Goal: Communication & Community: Answer question/provide support

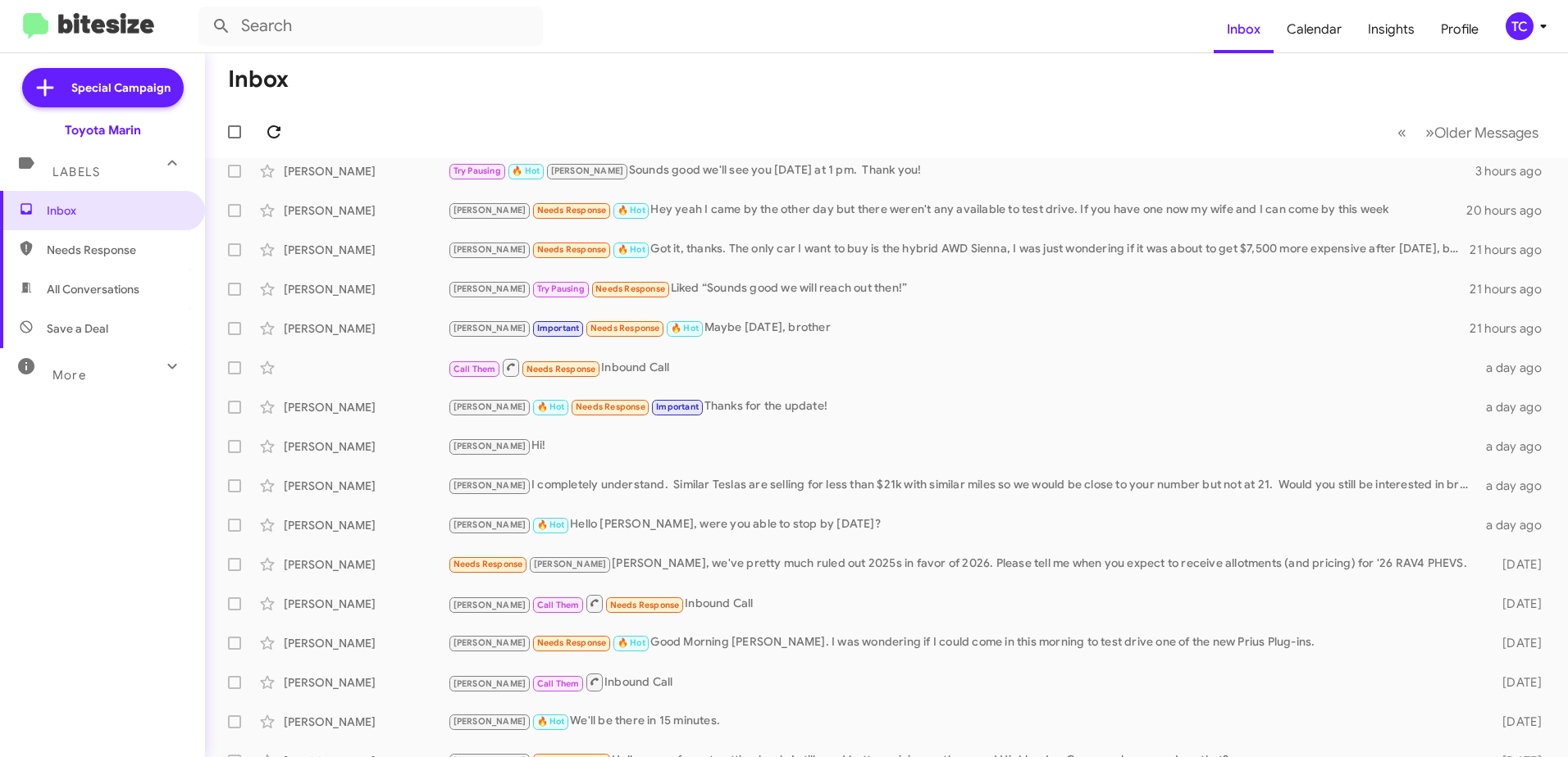
scroll to position [82, 0]
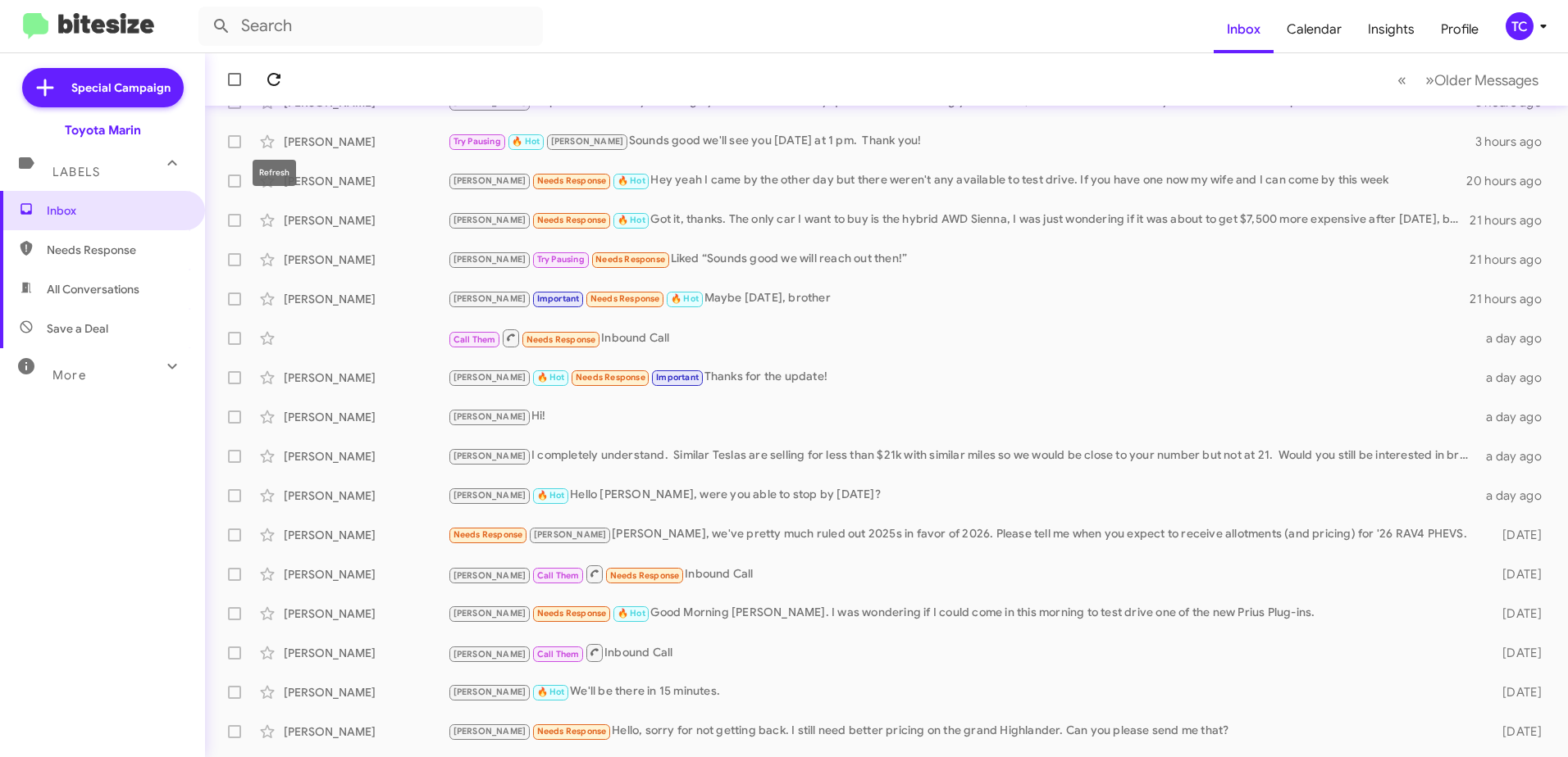
click at [273, 125] on div "Inbox « Previous » Next Older Messages [PERSON_NAME] [PERSON_NAME] No problem a…" at bounding box center [886, 405] width 1362 height 704
click at [278, 67] on button at bounding box center [274, 79] width 33 height 33
click at [278, 77] on icon at bounding box center [274, 79] width 13 height 13
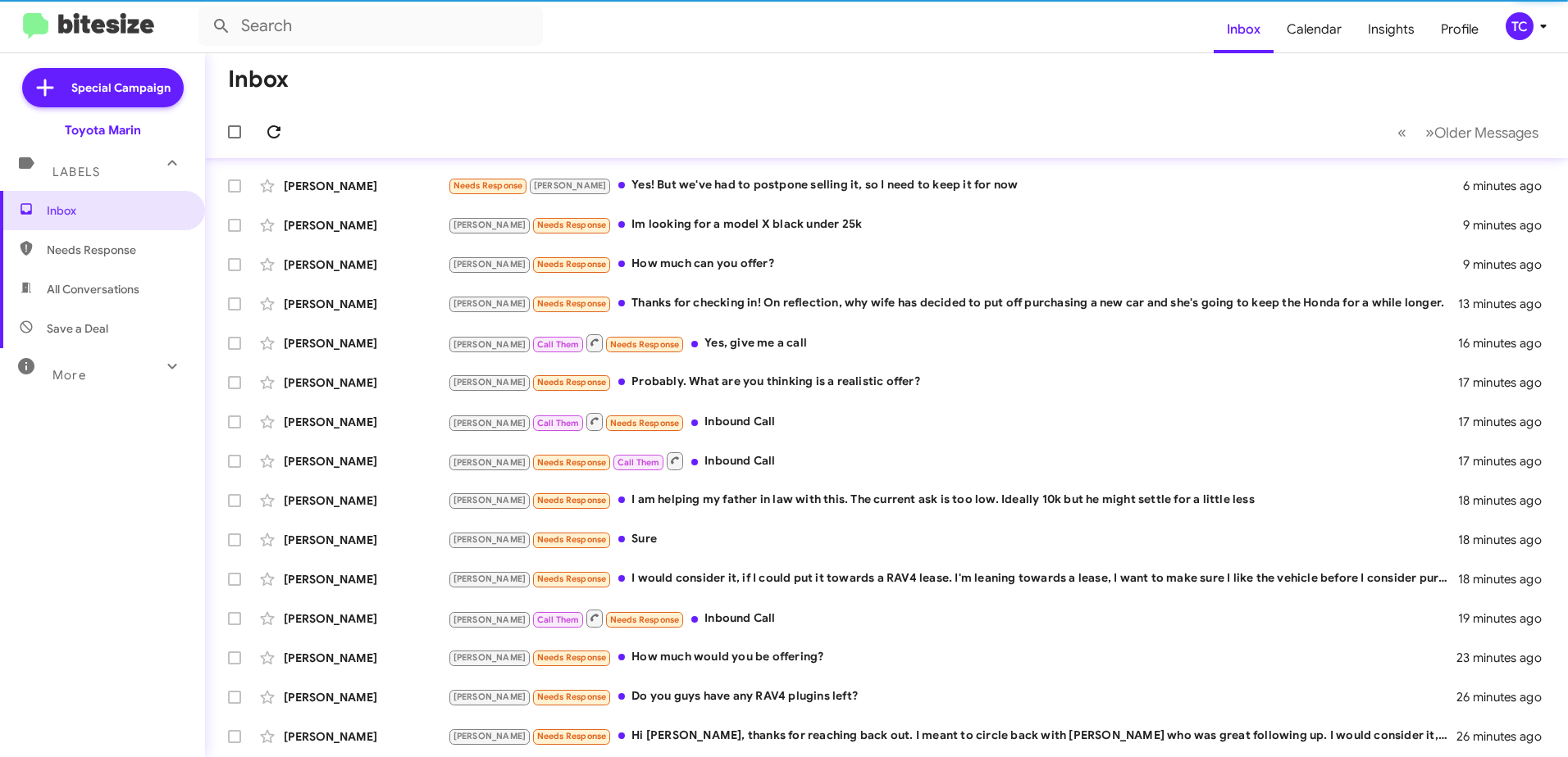
scroll to position [0, 0]
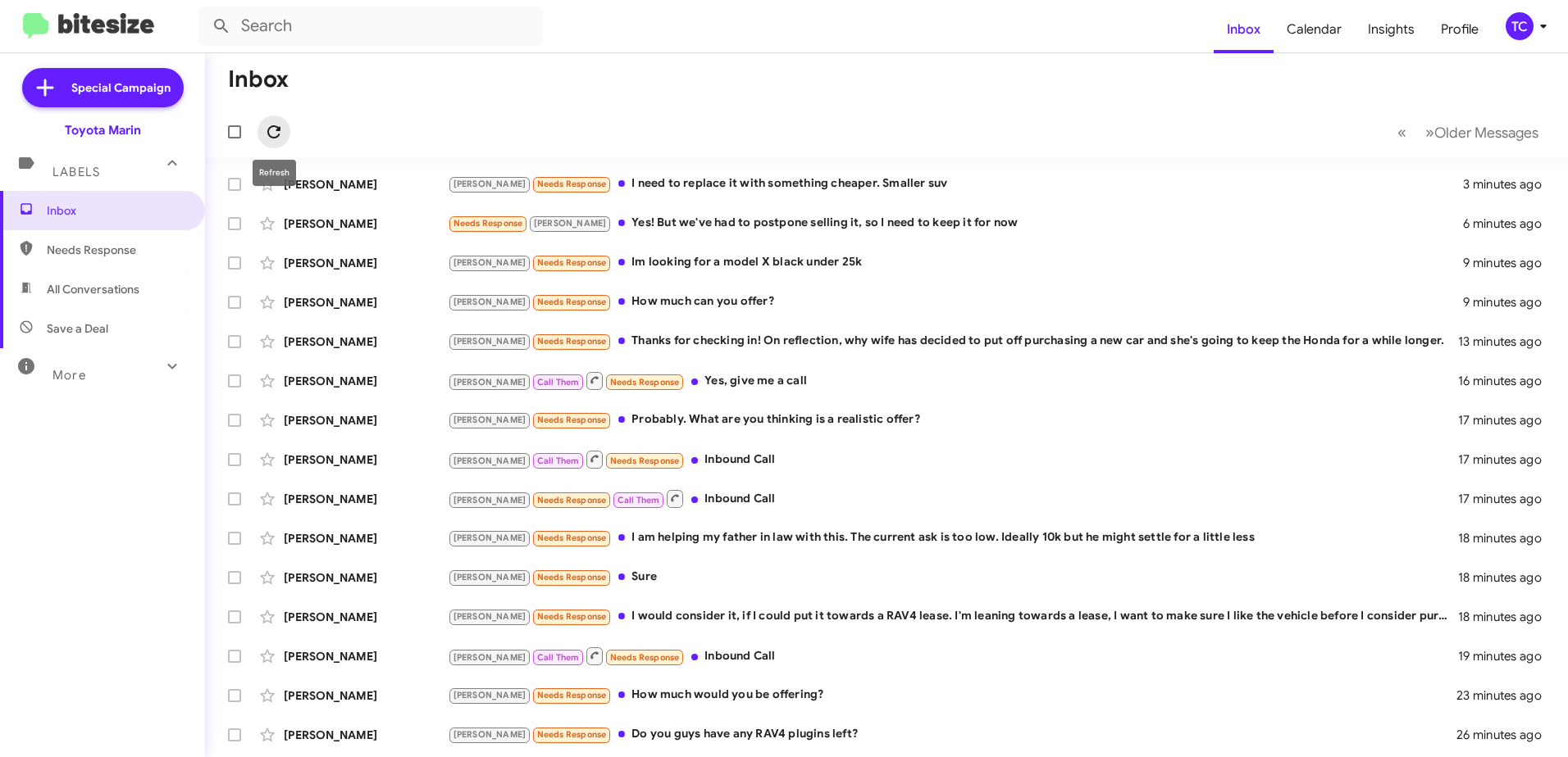
click at [275, 121] on button at bounding box center [274, 131] width 33 height 33
click at [1434, 126] on span "Older Messages" at bounding box center [1486, 132] width 104 height 18
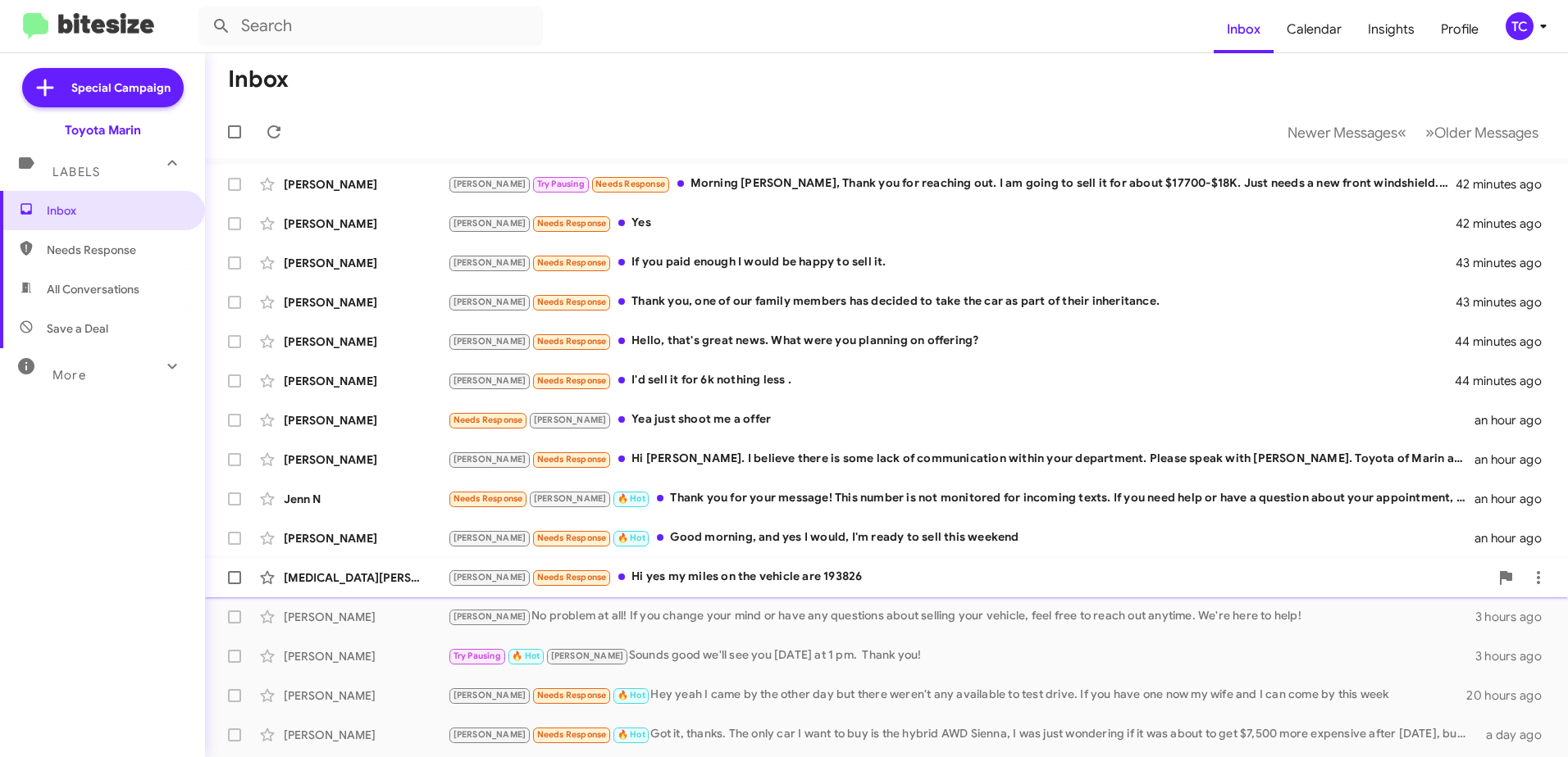
click at [682, 570] on div "[PERSON_NAME] Needs Response Hi yes my miles on the vehicle are 193826" at bounding box center [968, 578] width 1041 height 19
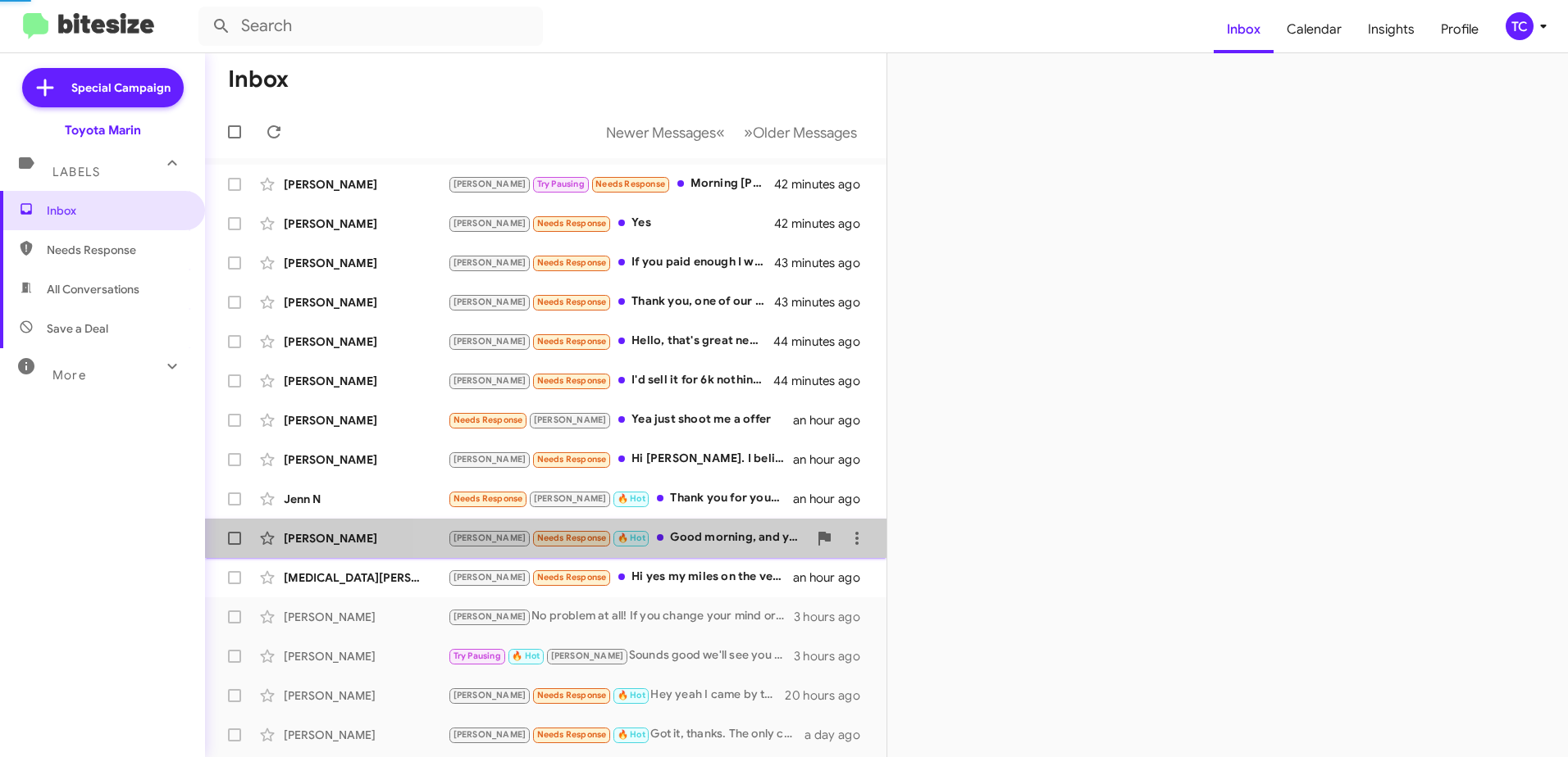
click at [694, 536] on div "[PERSON_NAME] Needs Response 🔥 Hot Good morning, and yes I would, I'm ready to …" at bounding box center [627, 538] width 360 height 19
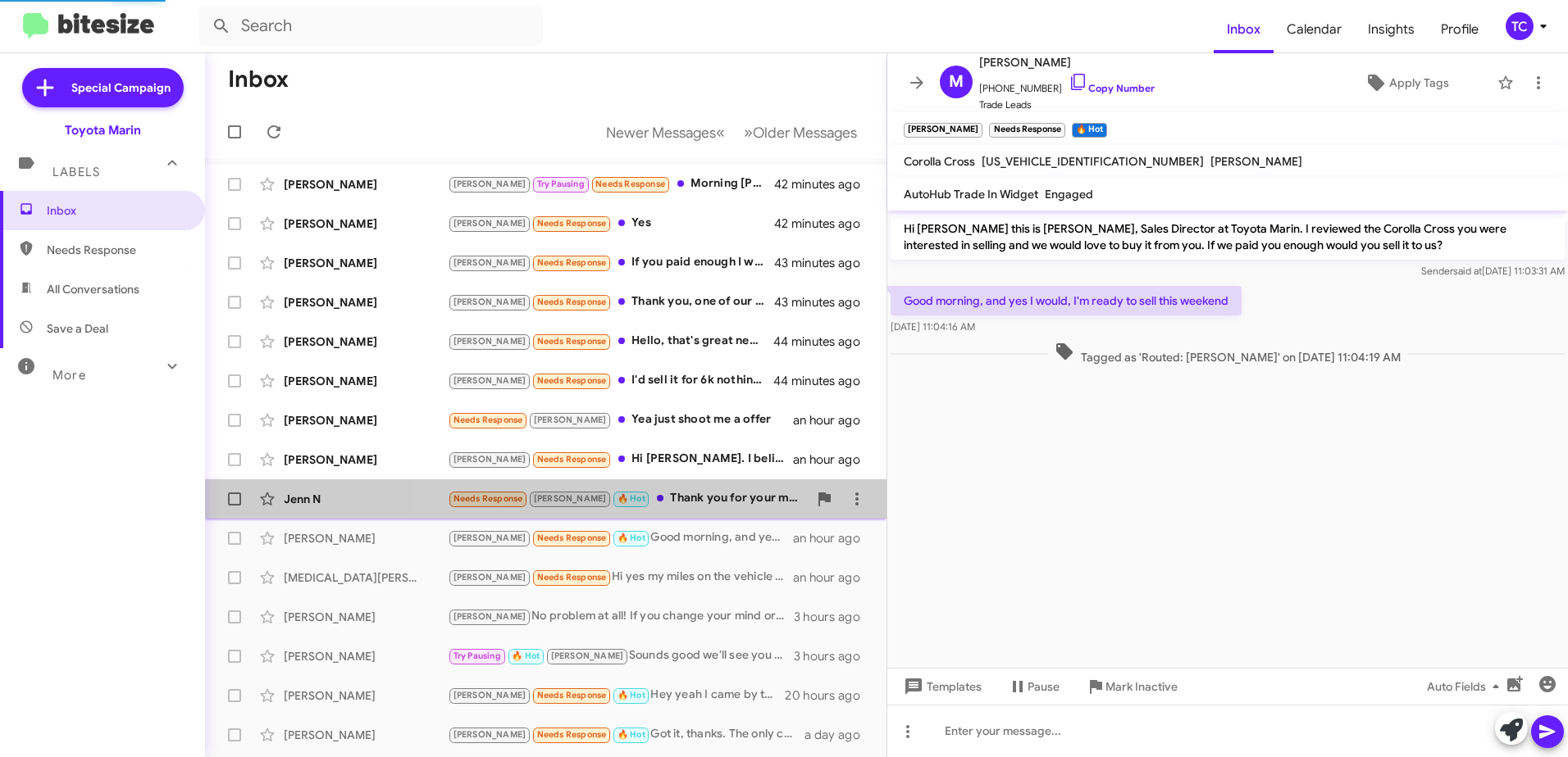
click at [682, 499] on div "Needs Response [PERSON_NAME] 🔥 Hot Thank you for your message! This number is n…" at bounding box center [627, 498] width 360 height 19
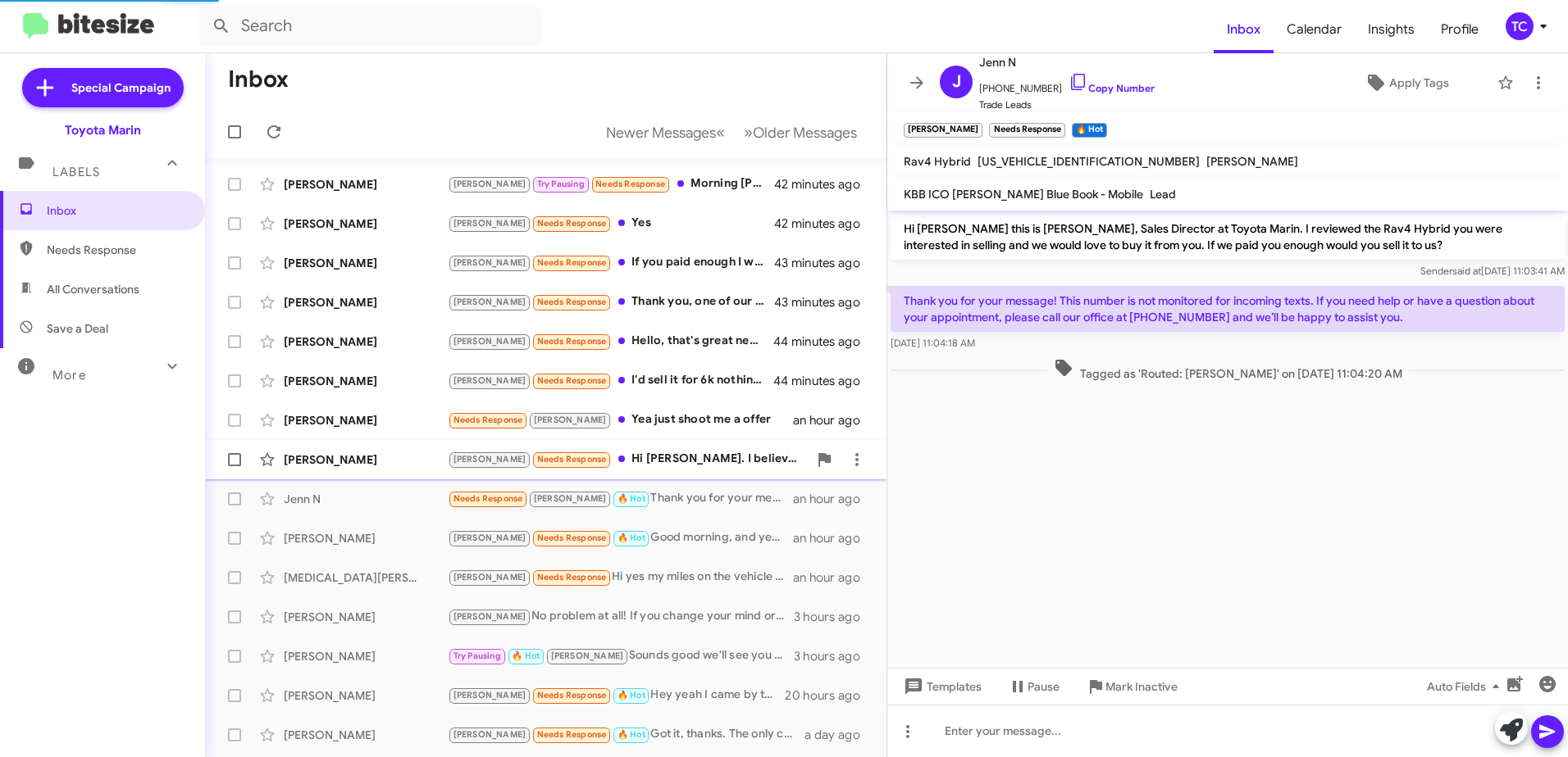
click at [670, 457] on div "[PERSON_NAME] Needs Response Hi [PERSON_NAME]. I believe there is some lack of …" at bounding box center [627, 459] width 360 height 19
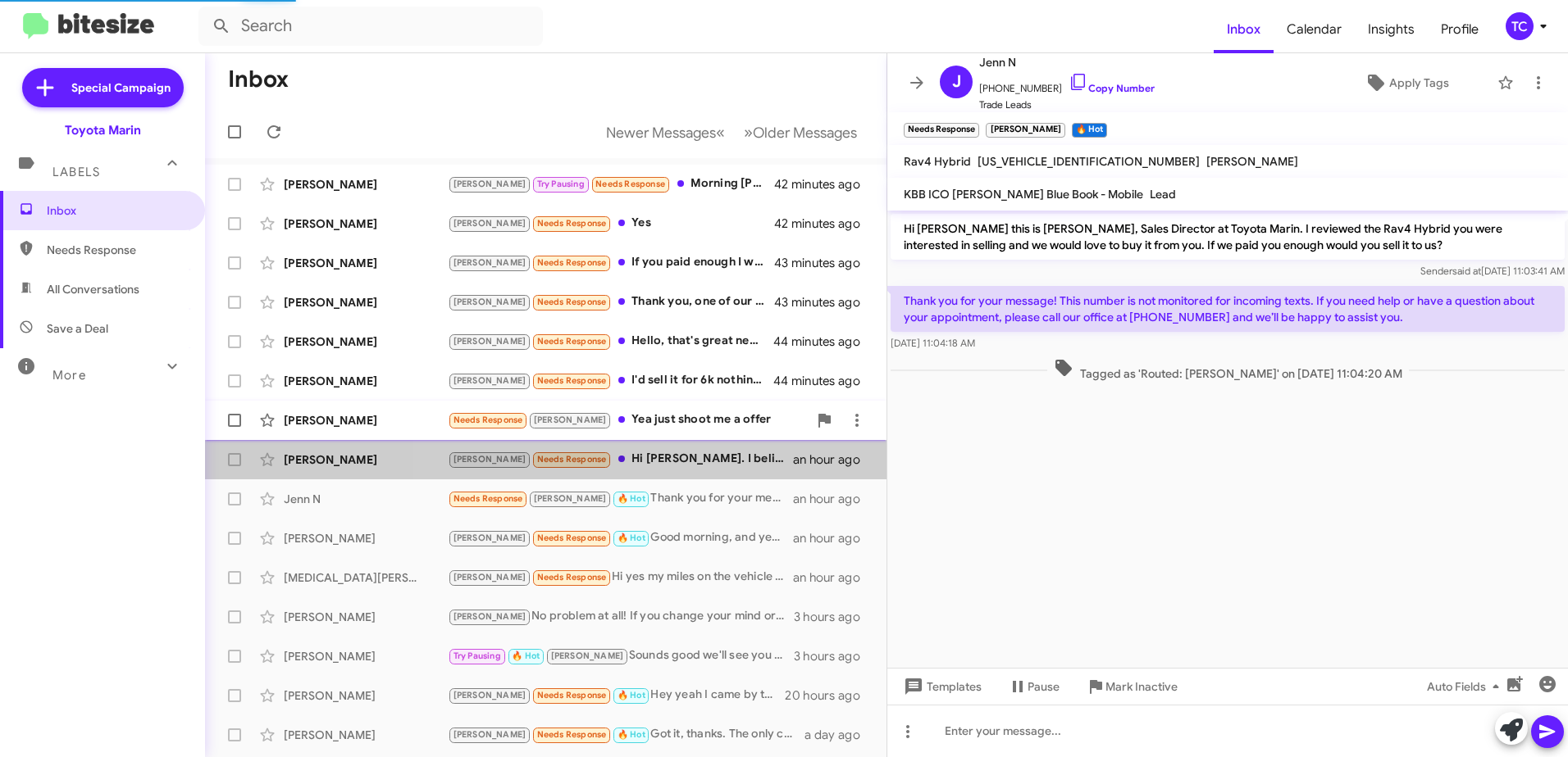
click at [641, 417] on div "Needs Response [PERSON_NAME] just shoot me a offer" at bounding box center [627, 419] width 360 height 19
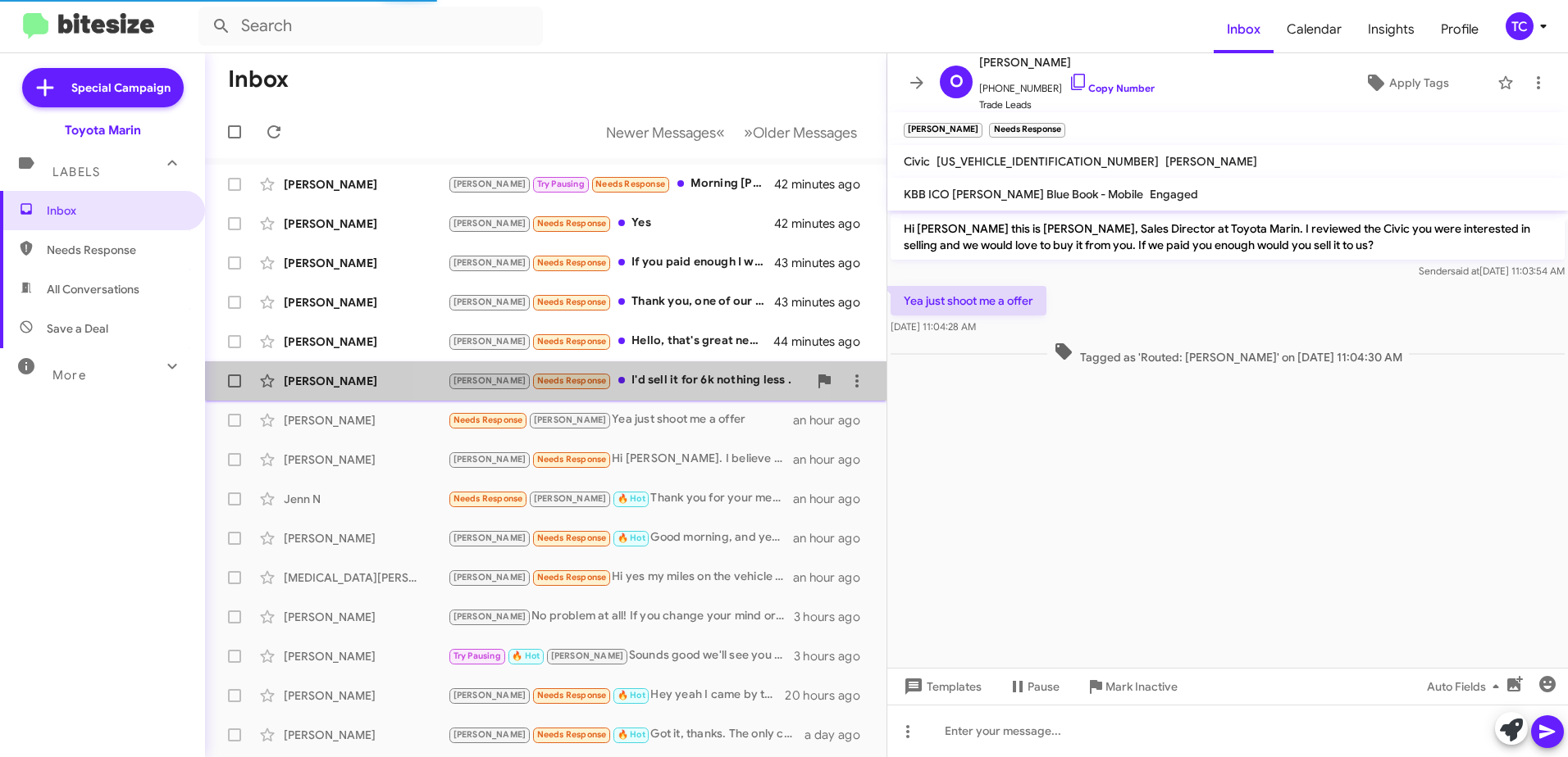
click at [639, 386] on div "[PERSON_NAME] Needs Response I'd sell it for 6k nothing less ." at bounding box center [627, 380] width 360 height 19
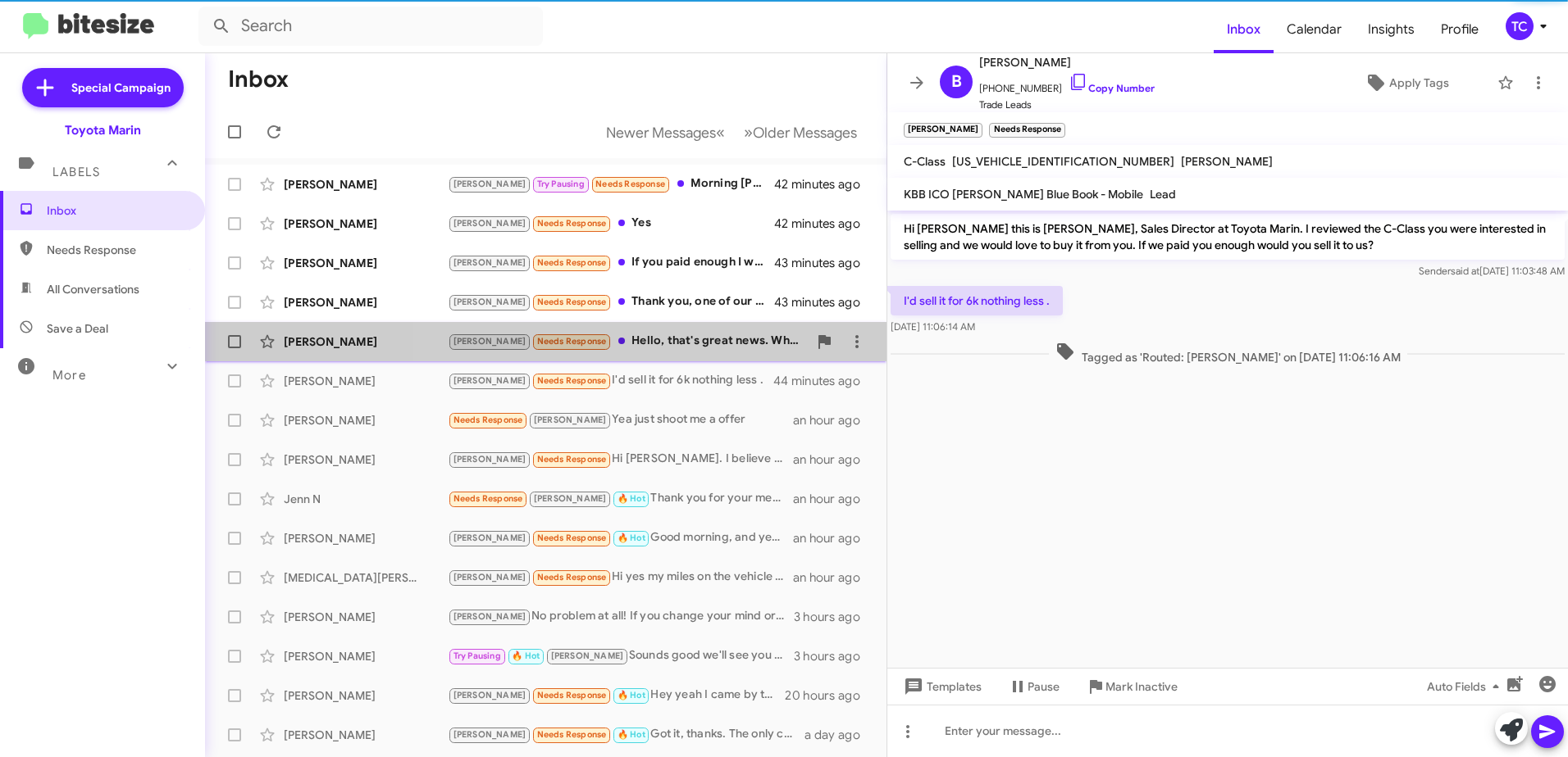
click at [645, 336] on div "[PERSON_NAME] Needs Response Hello, that's great news. What were you planning o…" at bounding box center [627, 341] width 360 height 19
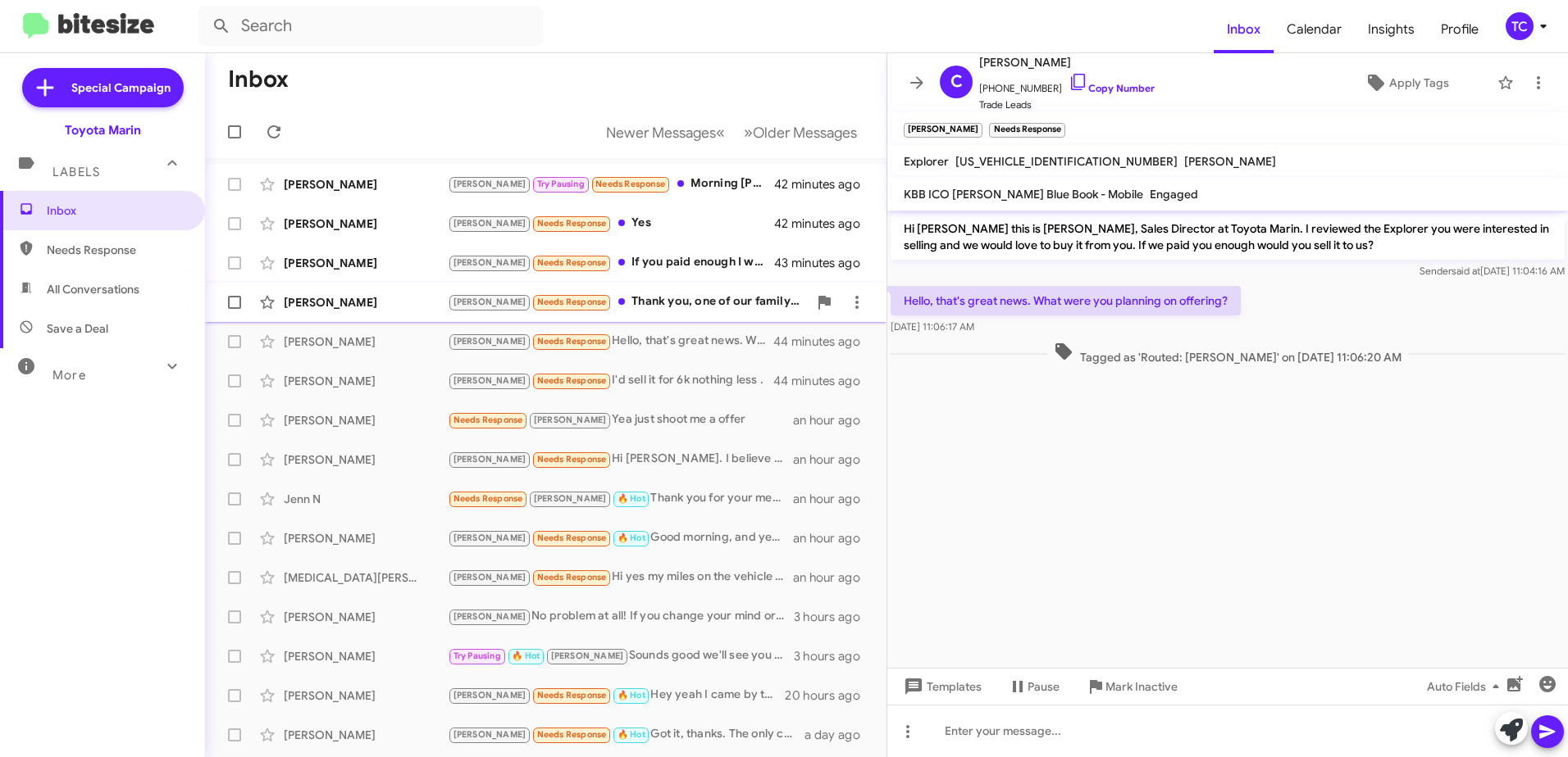
click at [640, 299] on div "[PERSON_NAME] Needs Response Thank you, one of our family members has decided t…" at bounding box center [627, 302] width 360 height 19
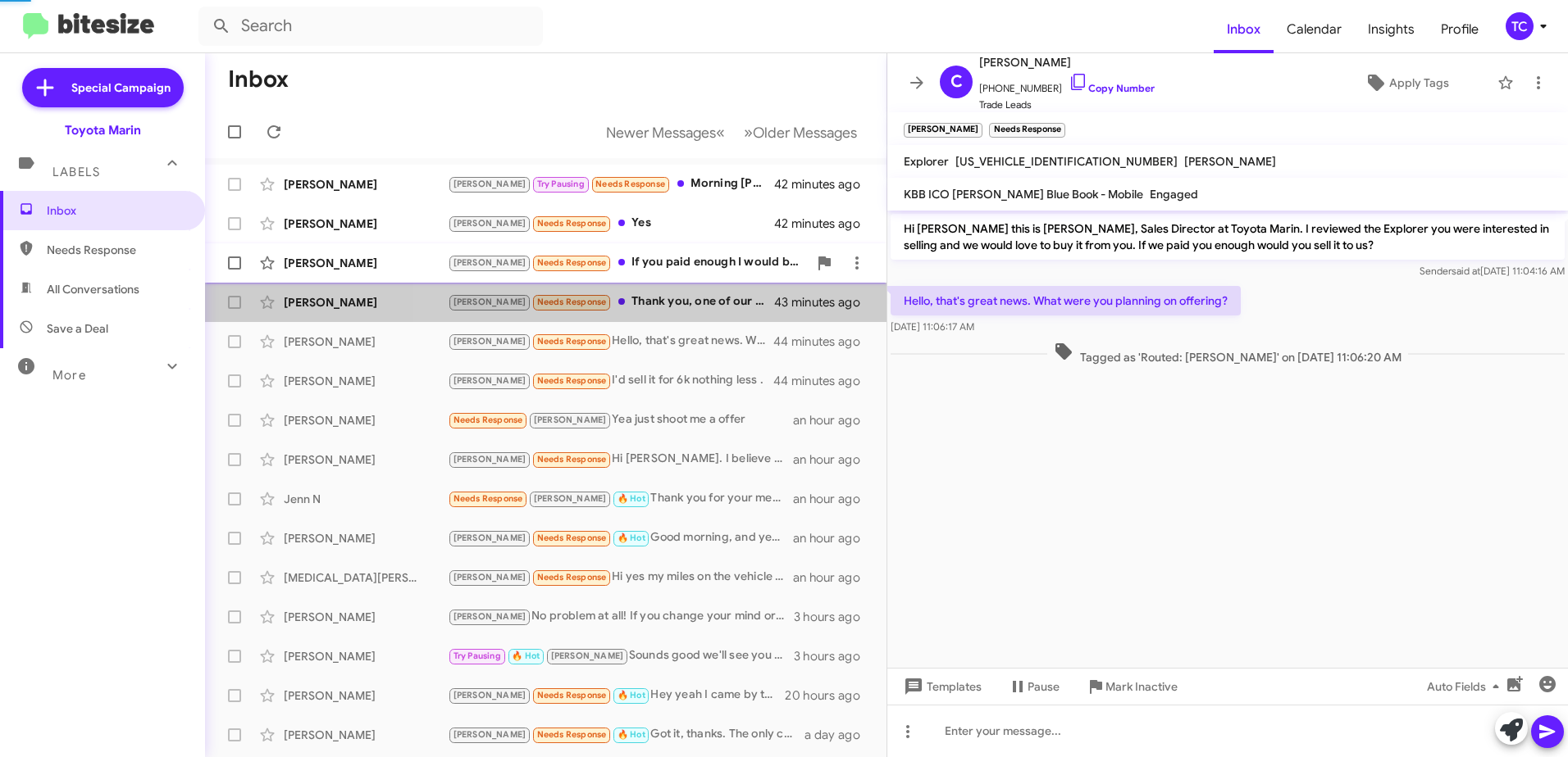
click at [643, 253] on div "[PERSON_NAME] Needs Response If you paid enough I would be happy to sell it." at bounding box center [627, 262] width 360 height 19
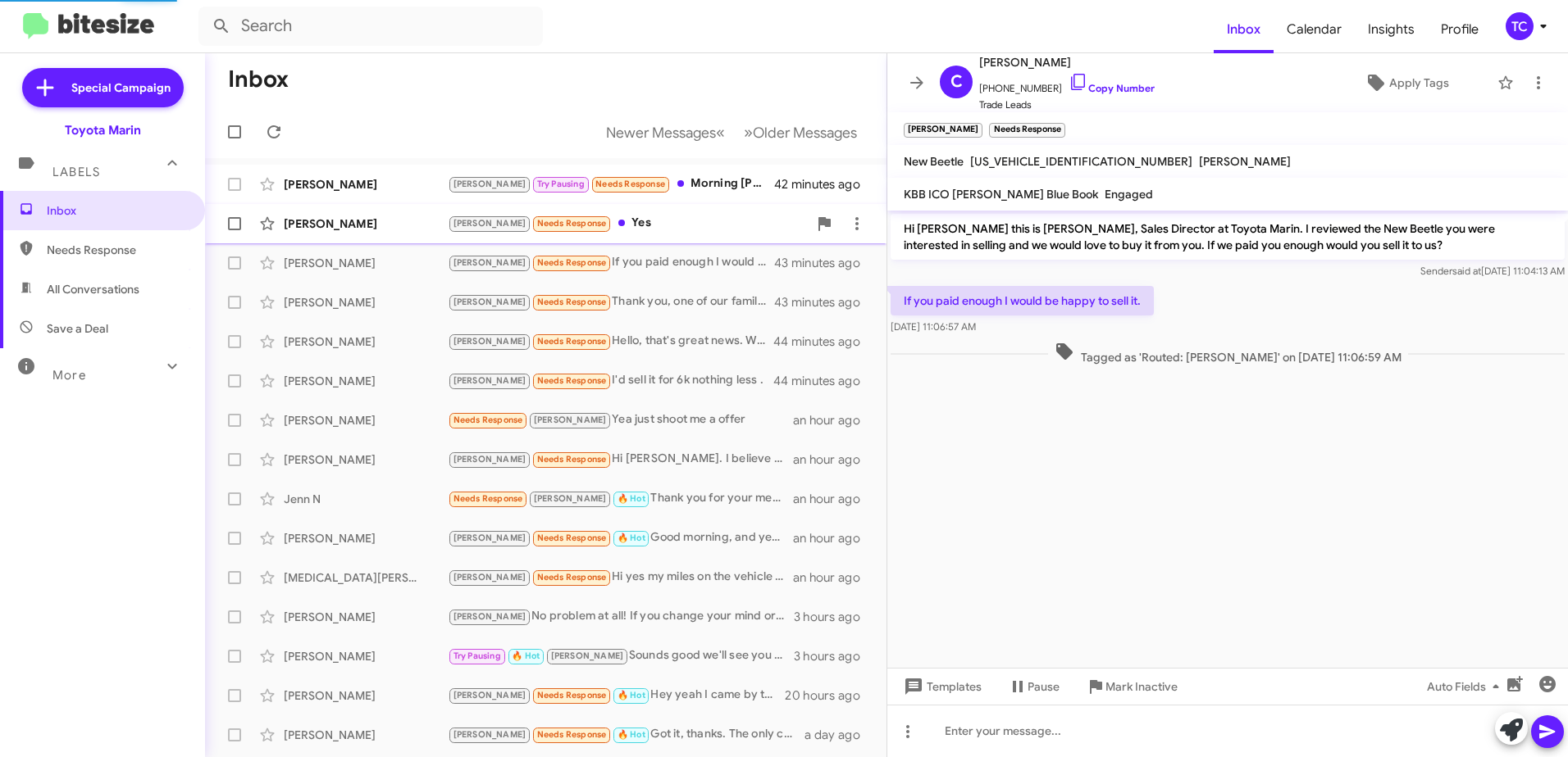
click at [592, 220] on div "[PERSON_NAME] Needs Response Yes" at bounding box center [627, 223] width 360 height 19
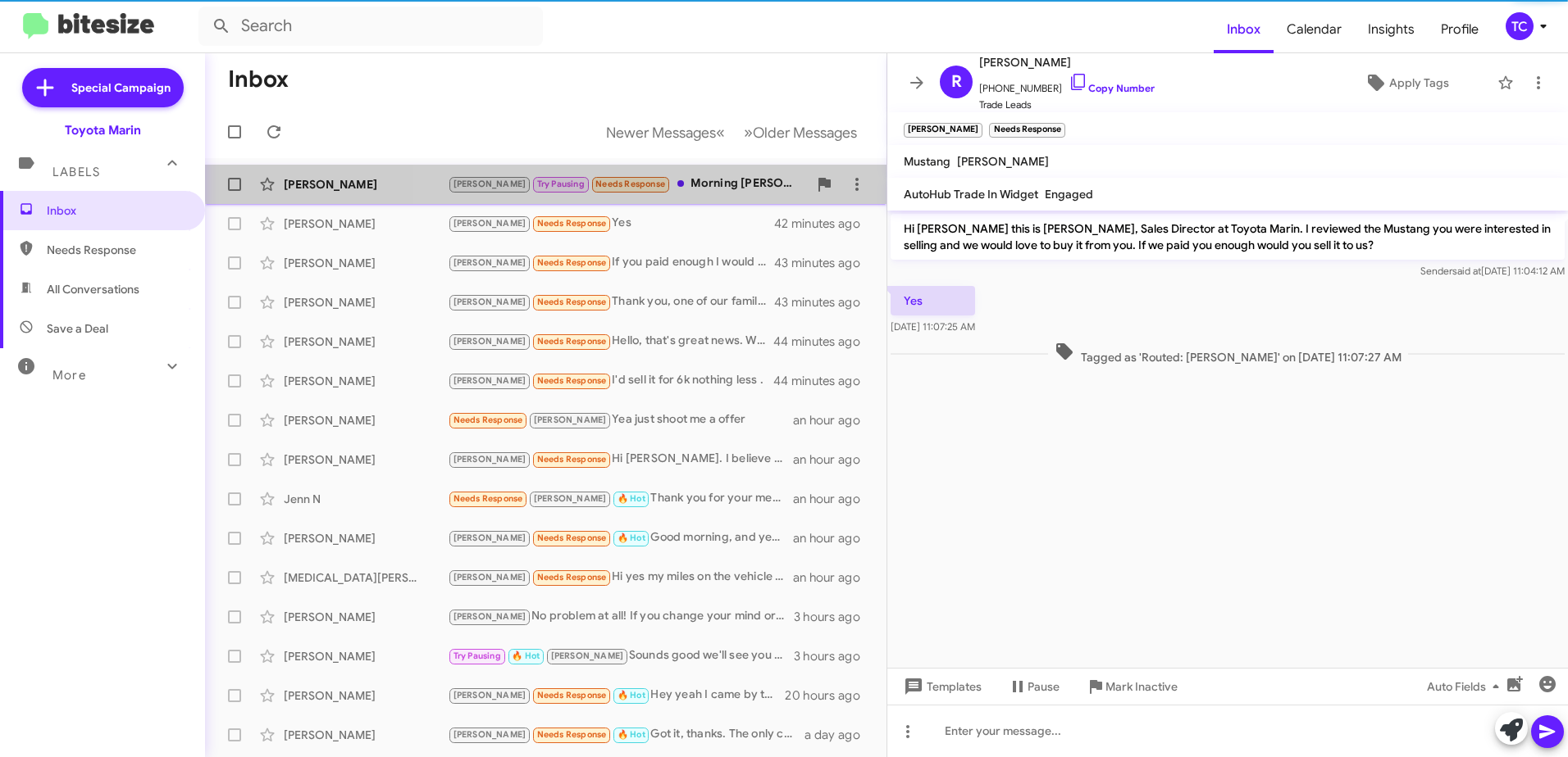
click at [671, 175] on div "[PERSON_NAME] Pausing Needs Response Morning [PERSON_NAME], Thank you for reach…" at bounding box center [627, 184] width 360 height 19
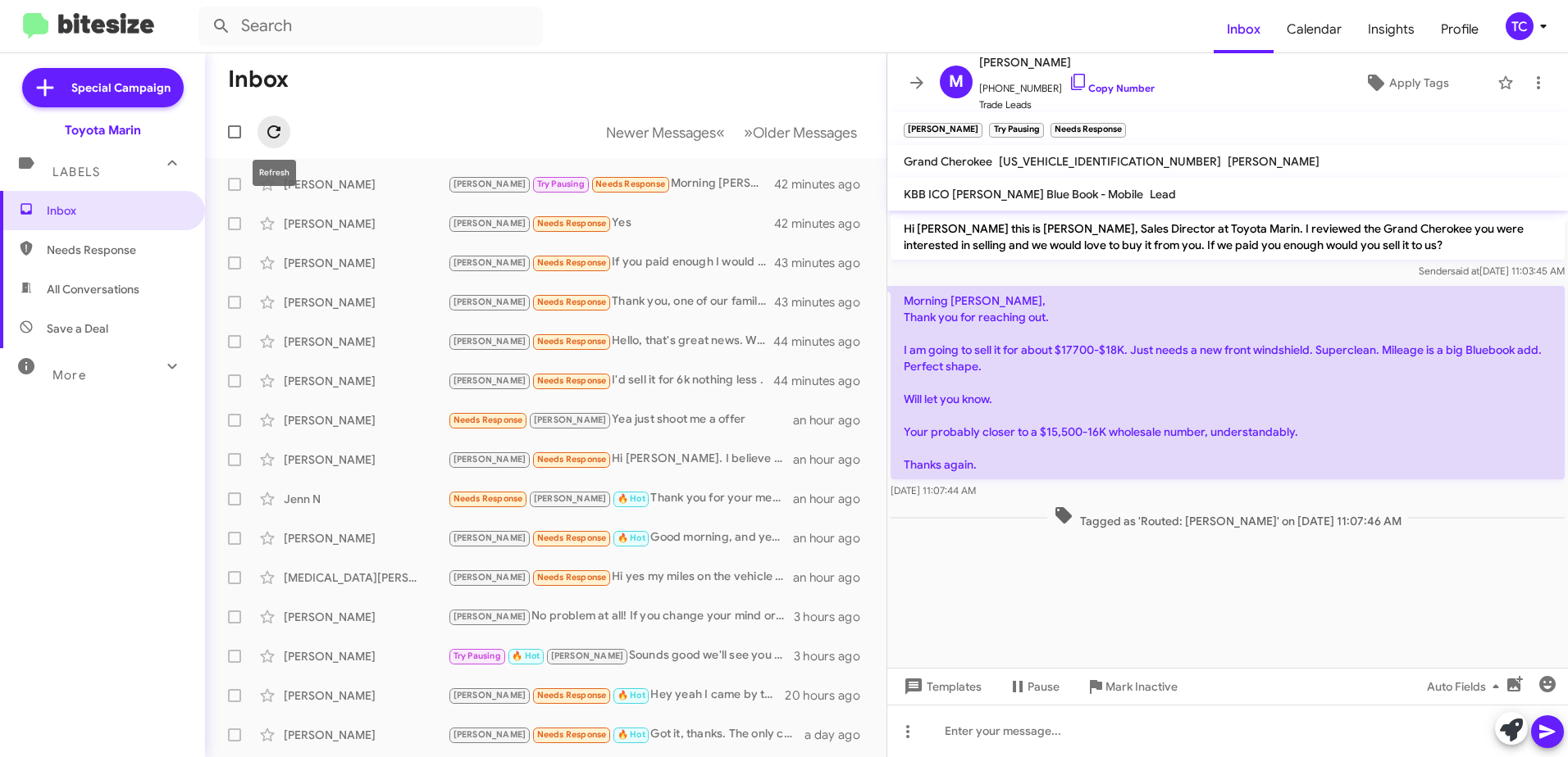
click at [277, 128] on icon at bounding box center [274, 132] width 13 height 13
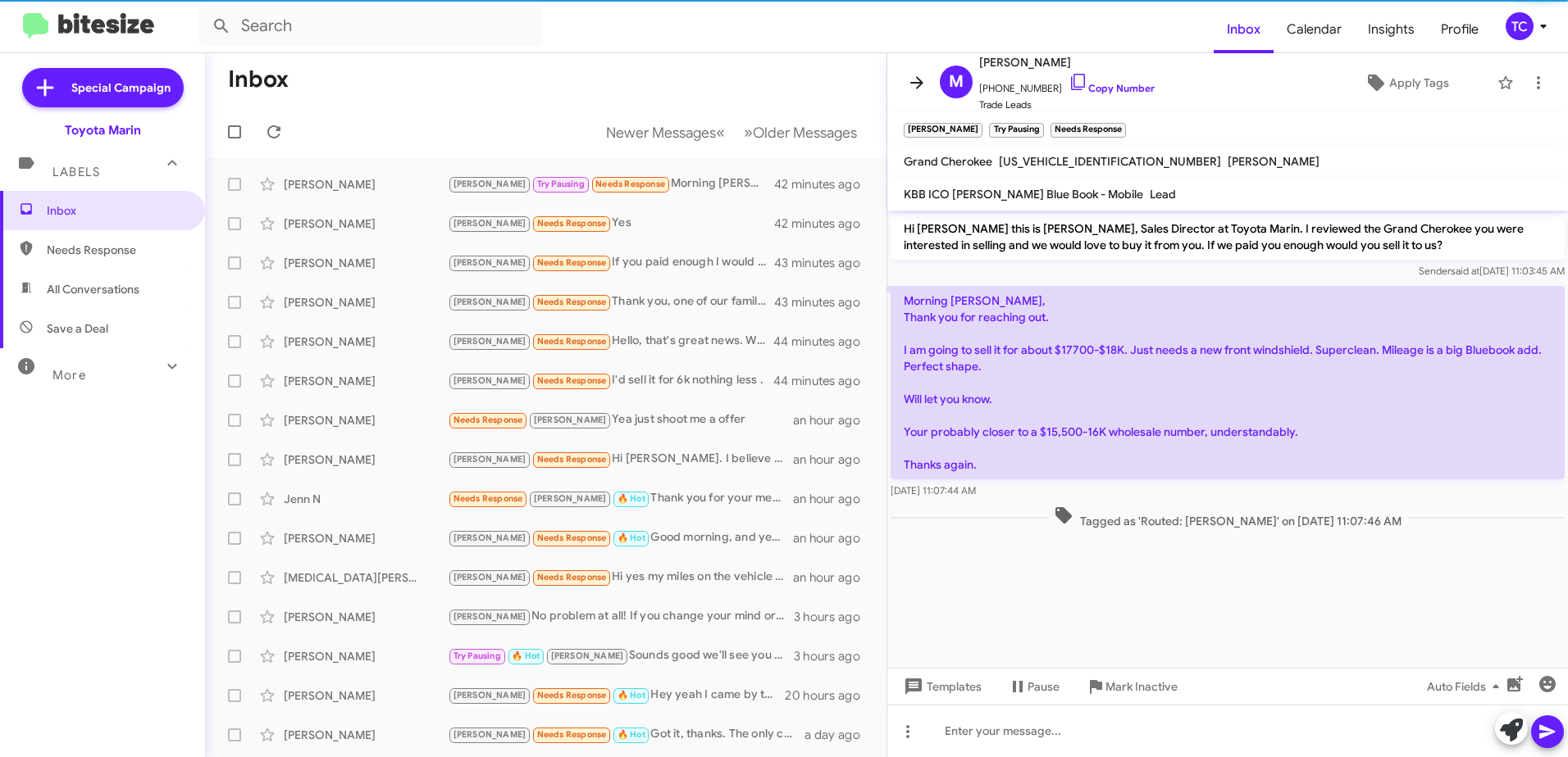
click at [913, 86] on icon at bounding box center [916, 82] width 20 height 20
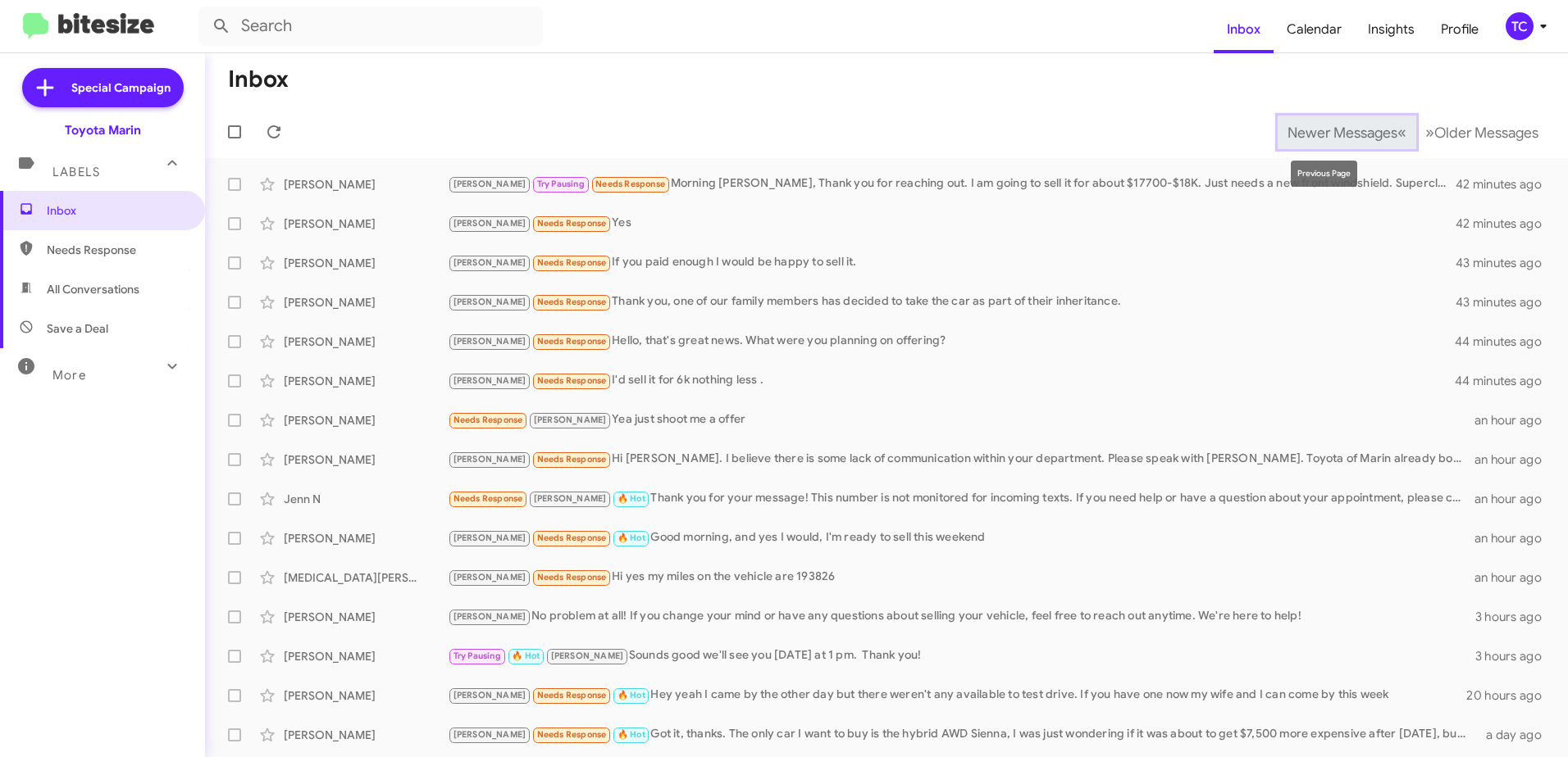
drag, startPoint x: 1383, startPoint y: 117, endPoint x: 1370, endPoint y: 133, distance: 20.6
click at [1383, 120] on button "Newer Messages « Previous" at bounding box center [1347, 132] width 139 height 33
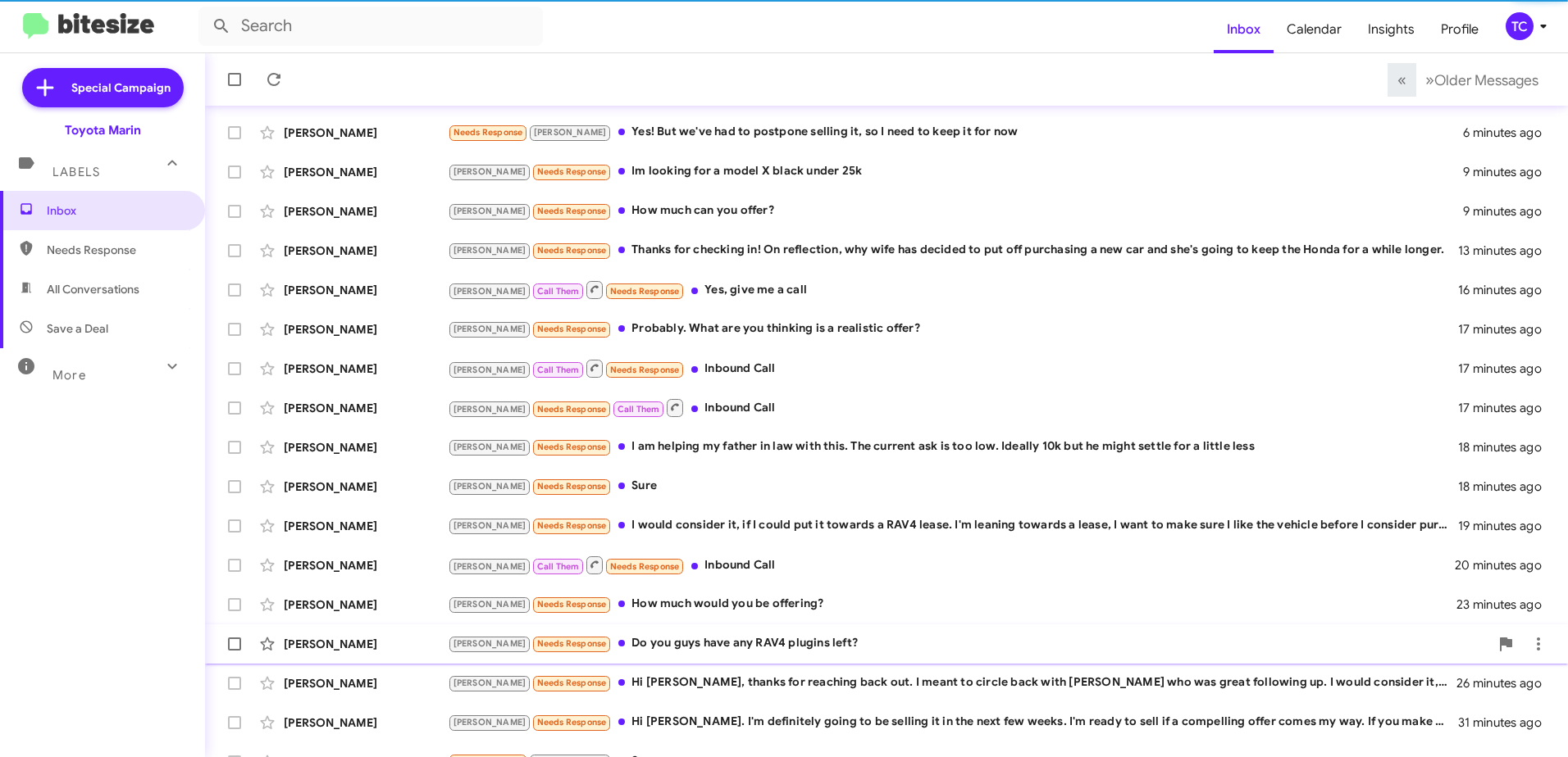
scroll to position [194, 0]
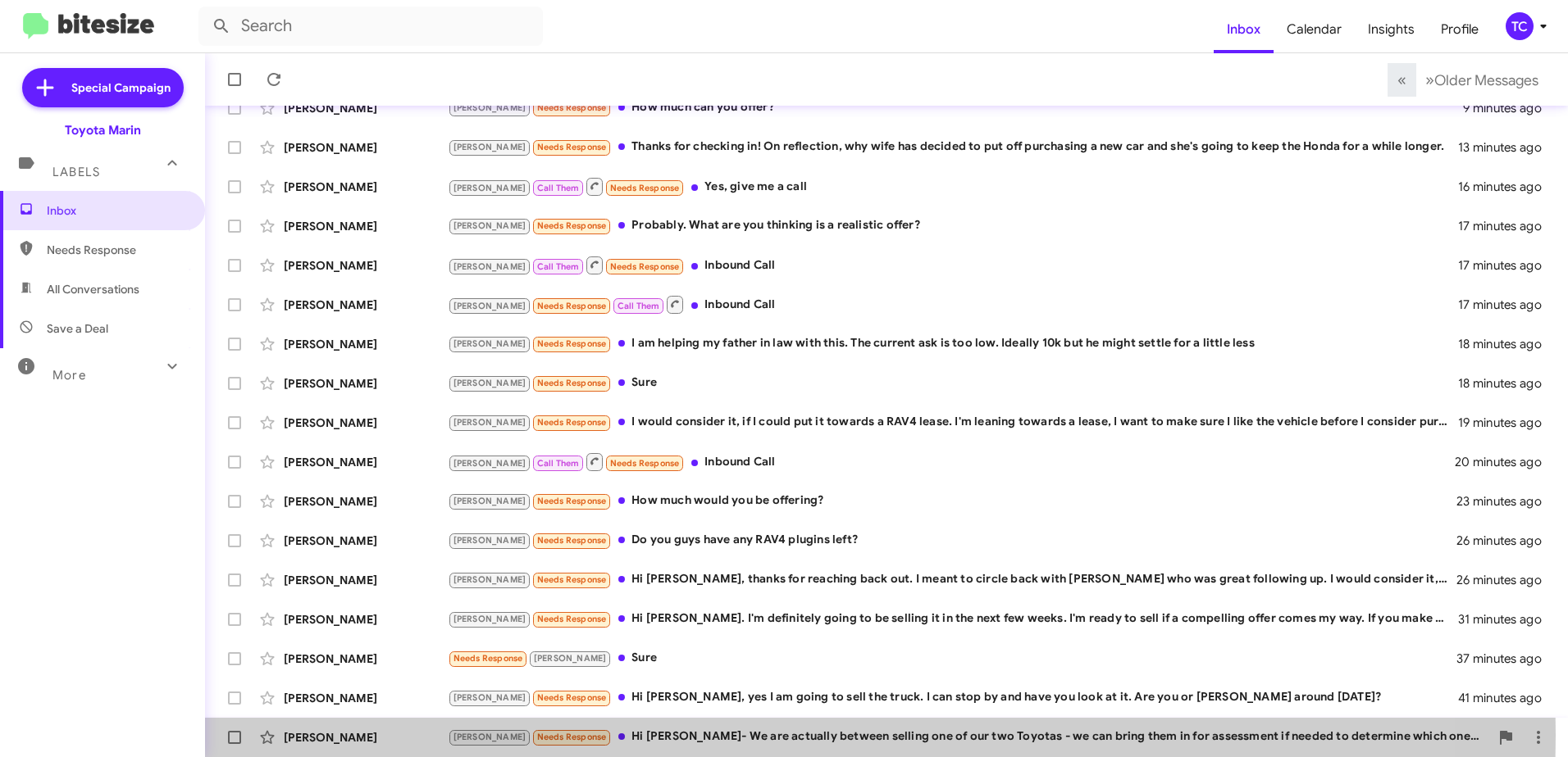
click at [672, 735] on div "[PERSON_NAME] Needs Response Hi [PERSON_NAME]- We are actually between selling …" at bounding box center [968, 737] width 1041 height 19
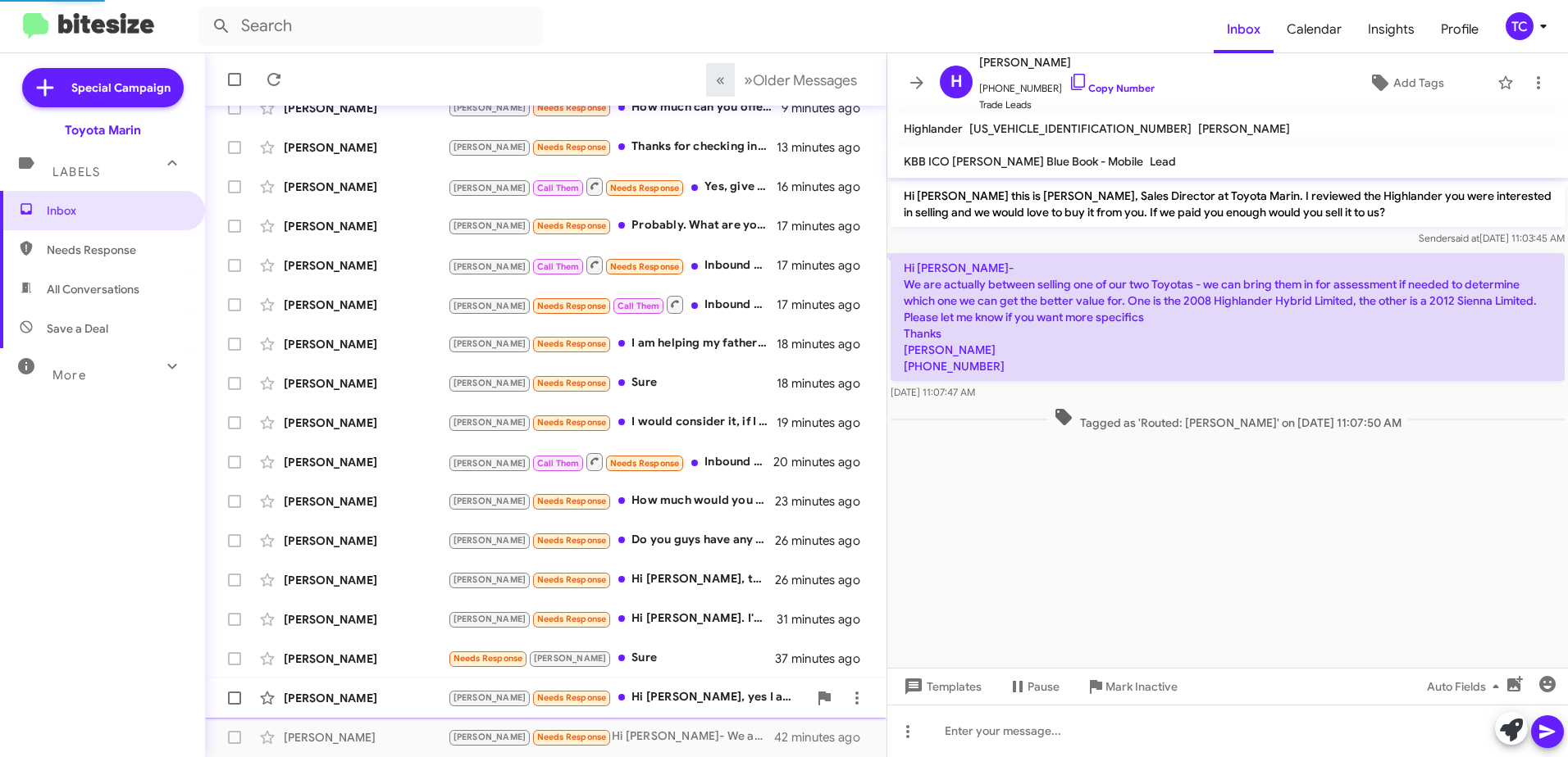
click at [643, 689] on div "[PERSON_NAME] Needs Response Hi [PERSON_NAME], yes I am going to sell the truck…" at bounding box center [627, 697] width 360 height 19
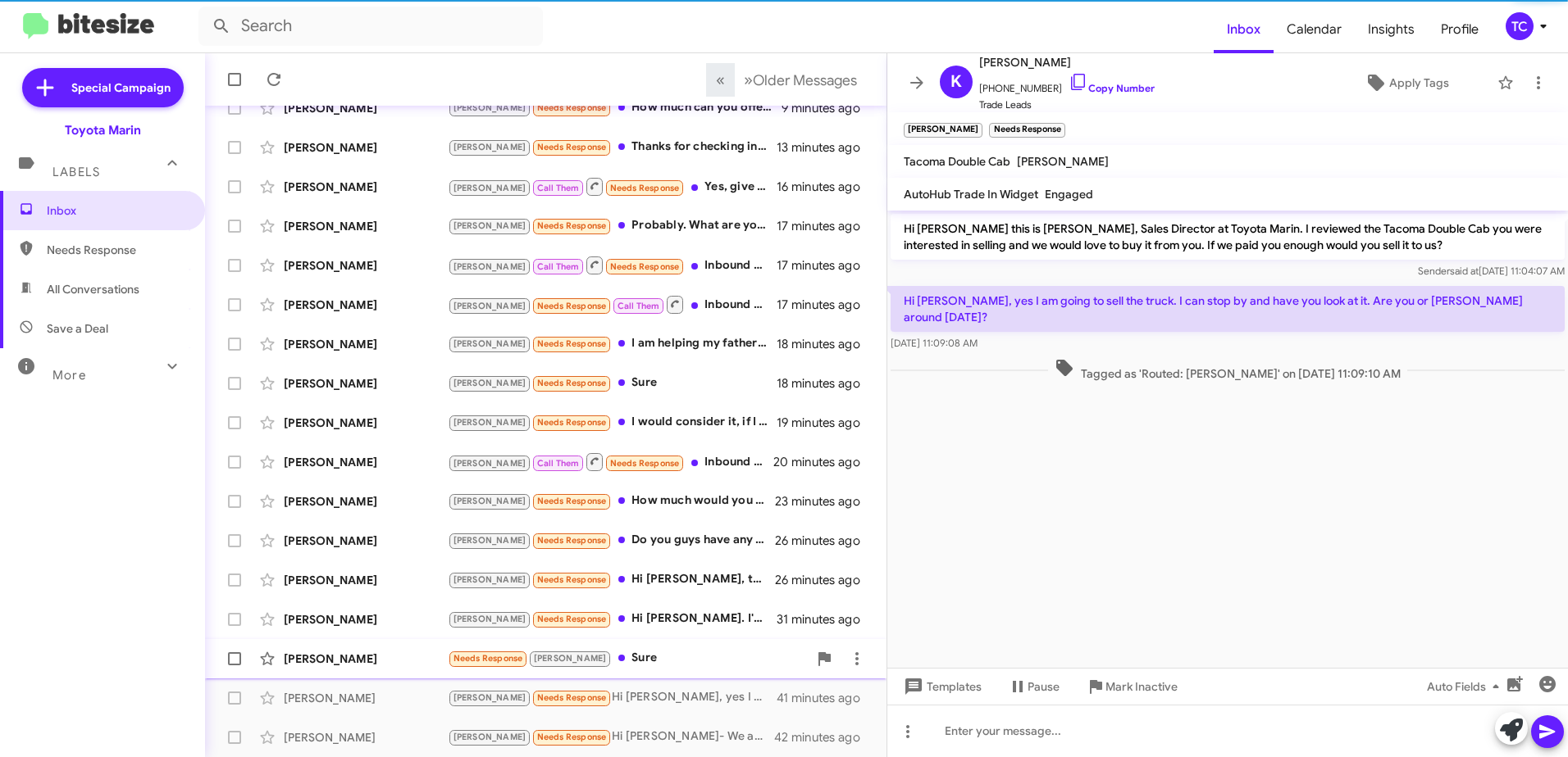
click at [590, 659] on div "Needs Response [PERSON_NAME]" at bounding box center [627, 658] width 360 height 19
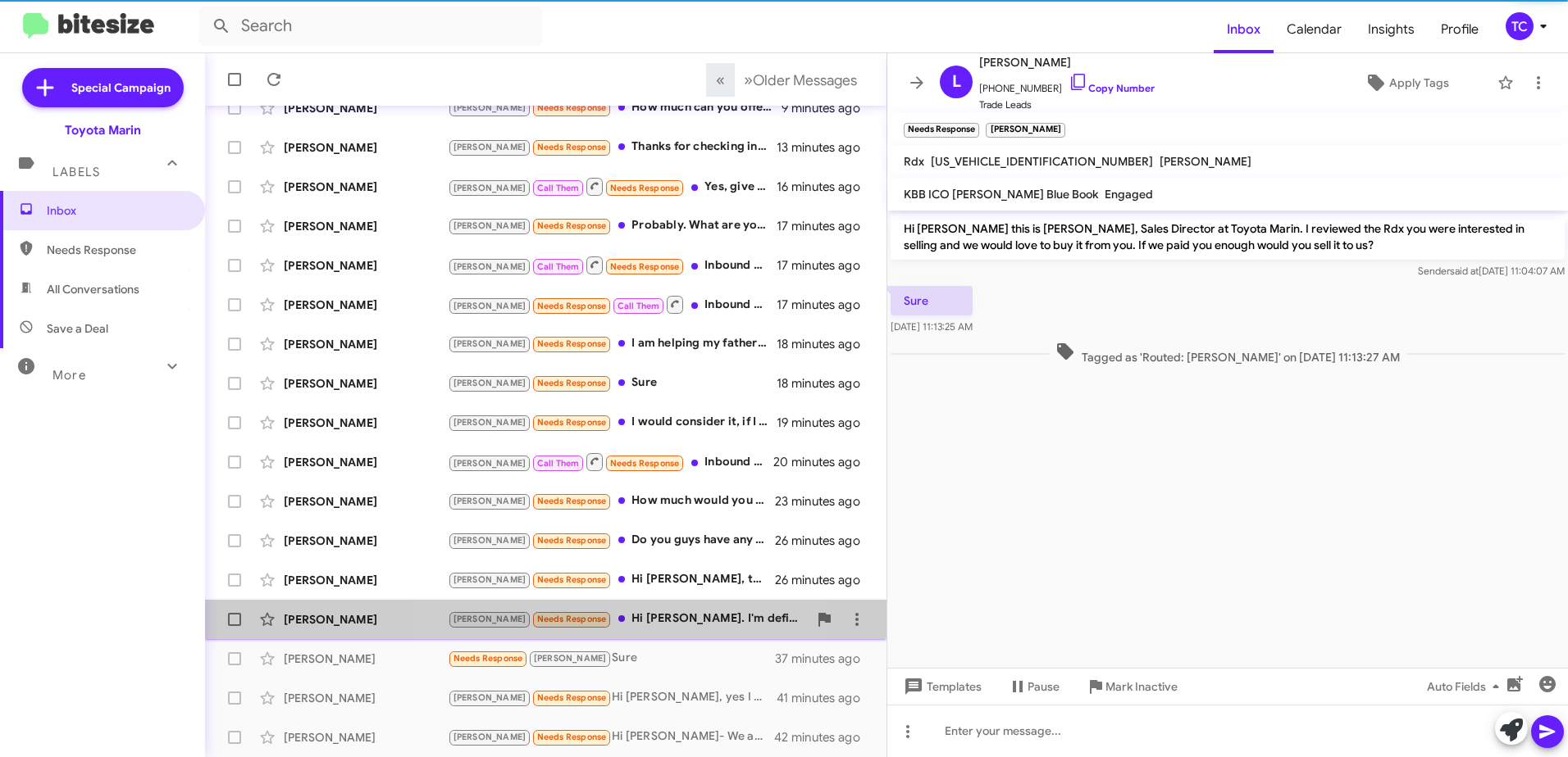
click at [605, 615] on div "[PERSON_NAME] Needs Response Hi [PERSON_NAME]. I'm definitely going to be selli…" at bounding box center [627, 618] width 360 height 19
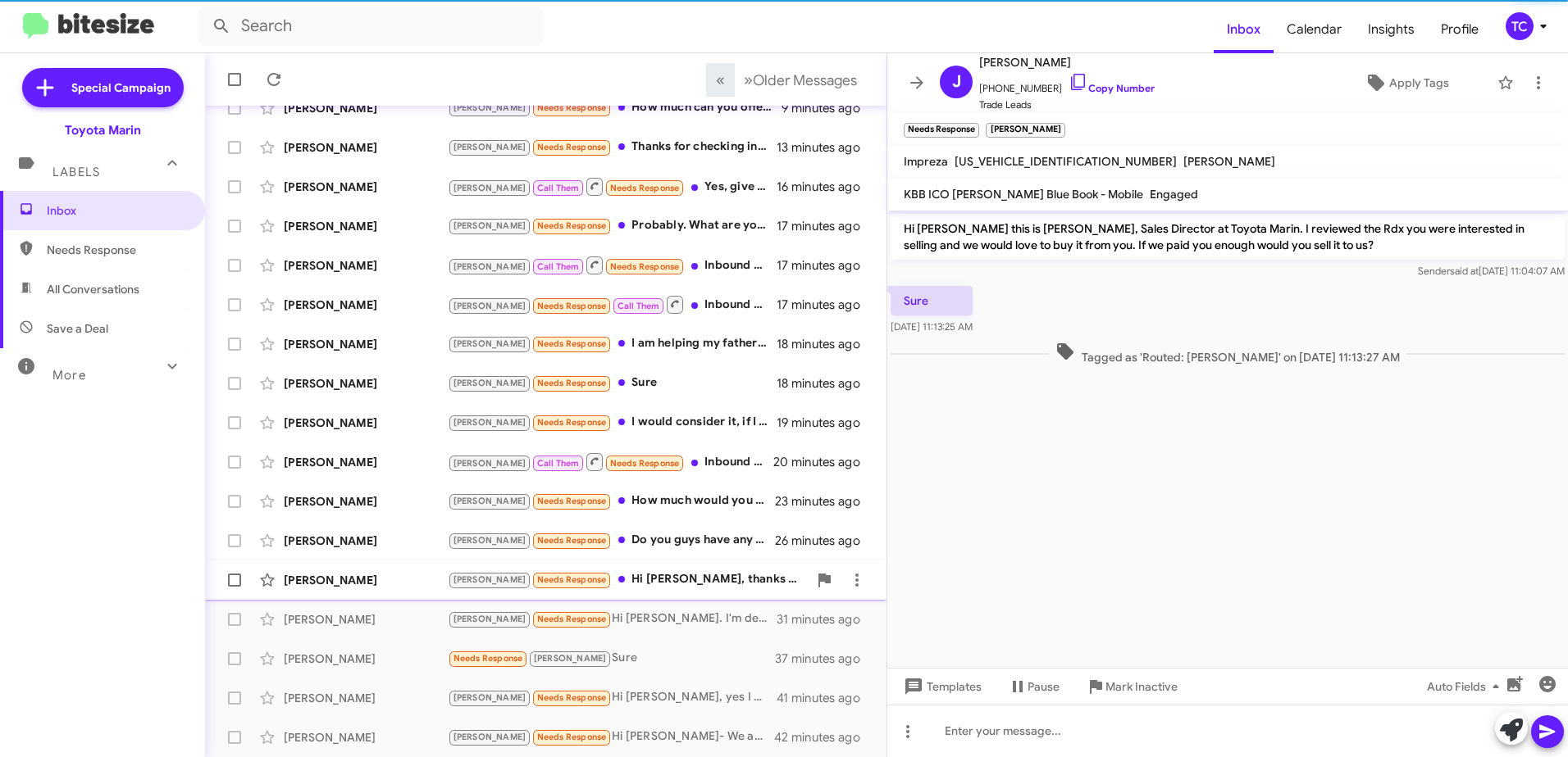
click at [613, 573] on div "[PERSON_NAME] Needs Response Hi [PERSON_NAME], thanks for reaching back out. I …" at bounding box center [627, 579] width 360 height 19
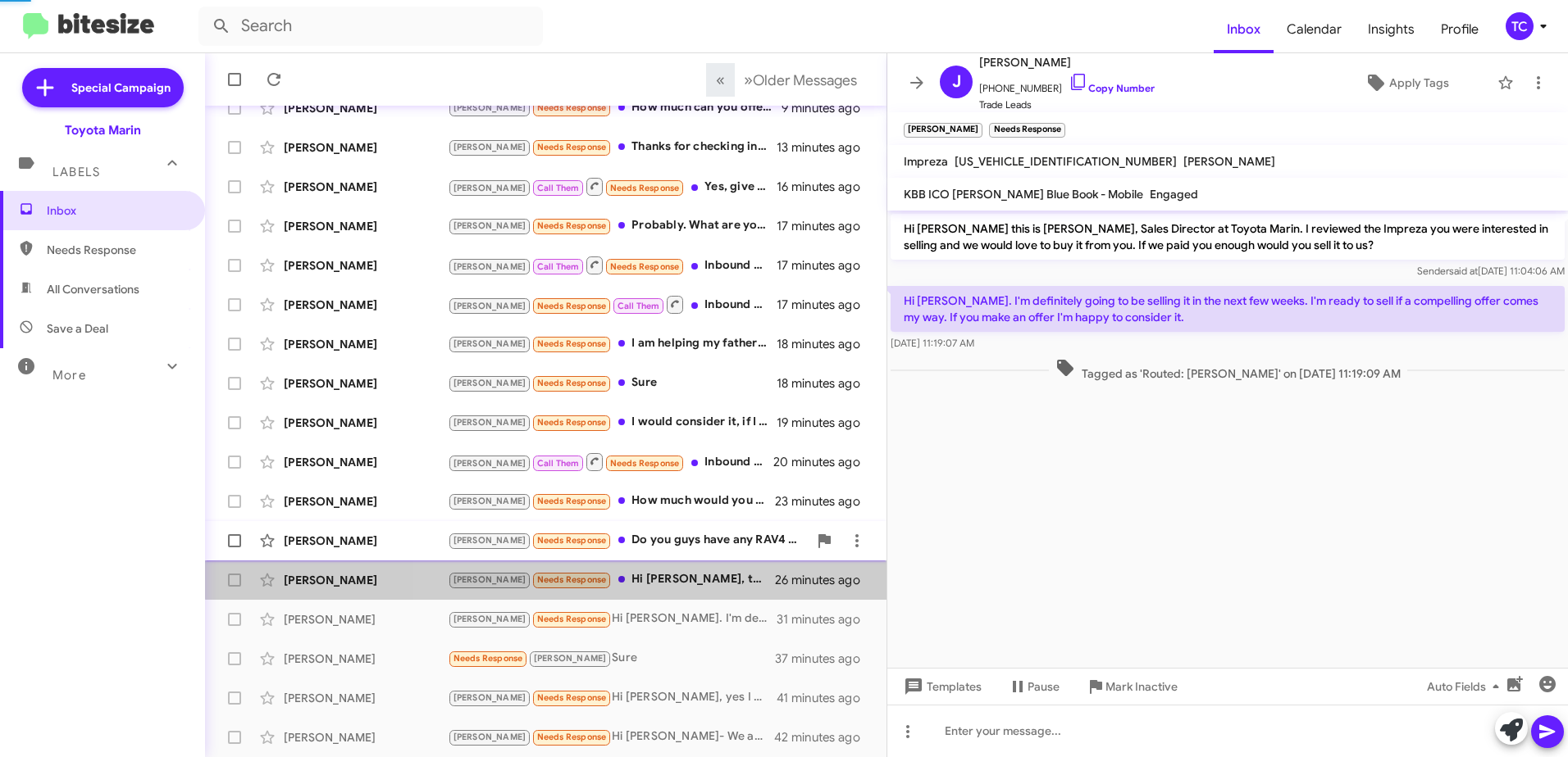
click at [613, 542] on div "[PERSON_NAME] Needs Response Do you guys have any RAV4 plugins left?" at bounding box center [627, 540] width 360 height 19
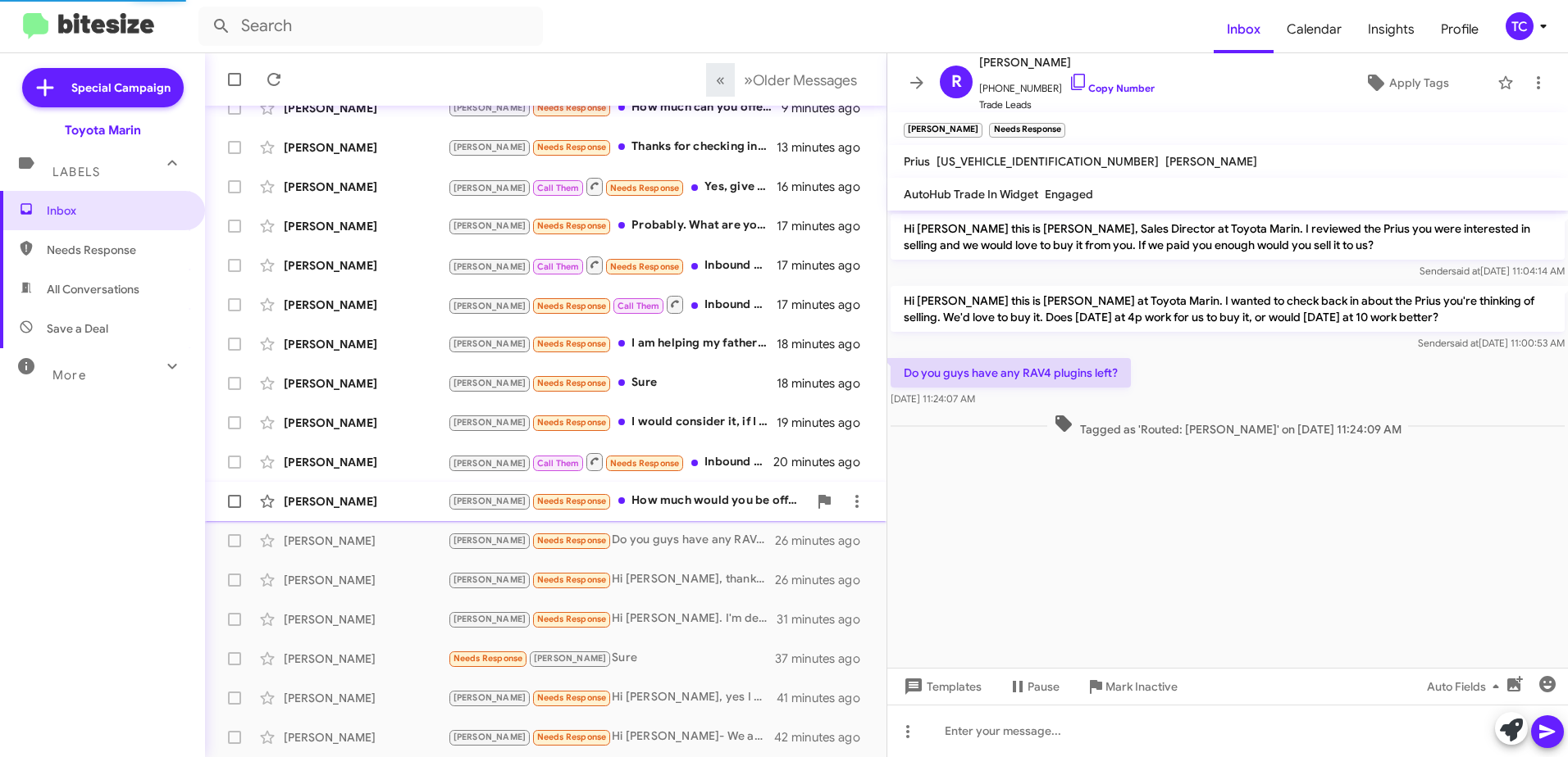
click at [617, 494] on div "[PERSON_NAME] Needs Response How much would you be offering?" at bounding box center [627, 501] width 360 height 19
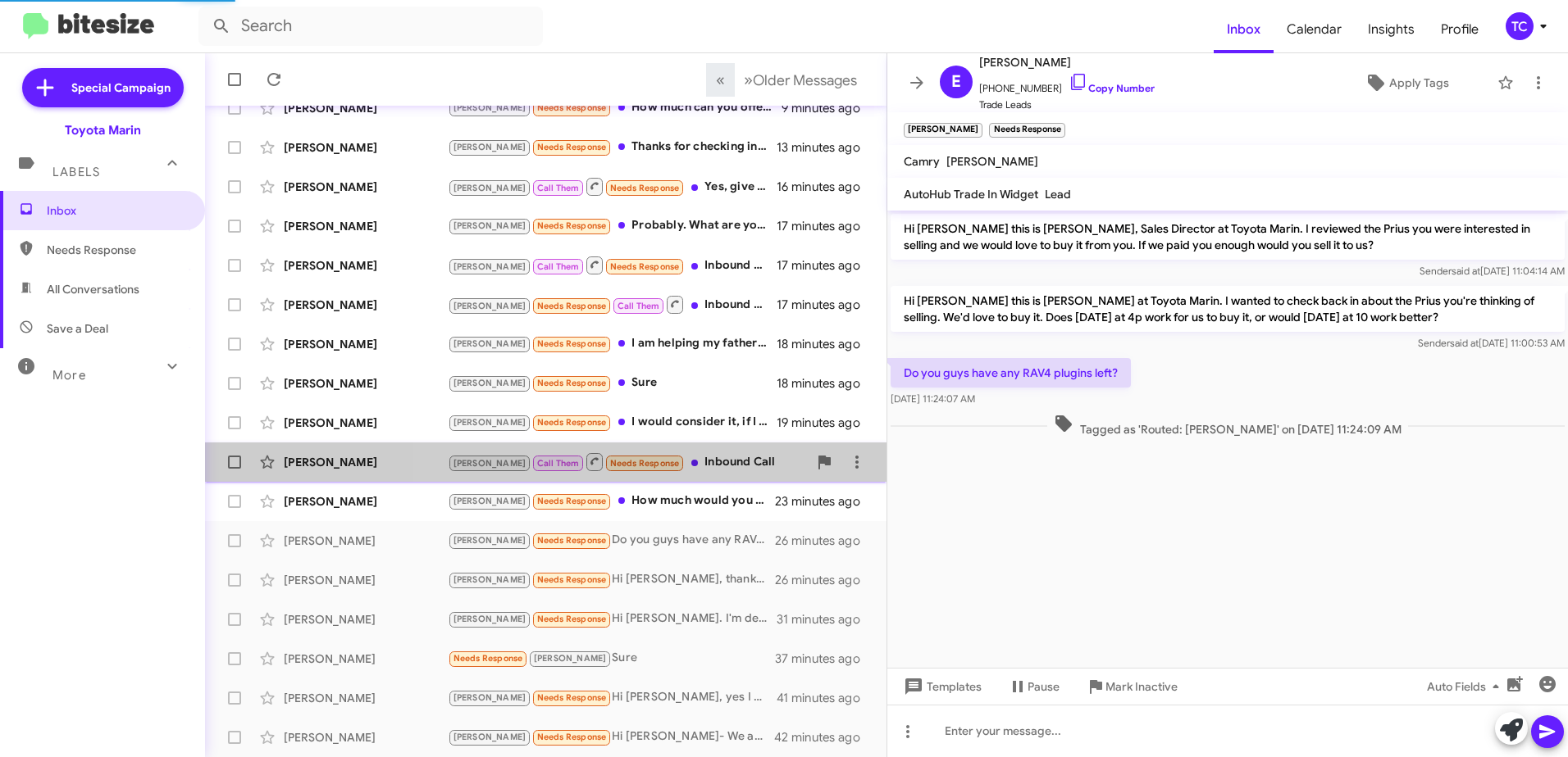
click at [648, 459] on div "[PERSON_NAME] Call Them Needs Response Inbound Call" at bounding box center [627, 461] width 360 height 20
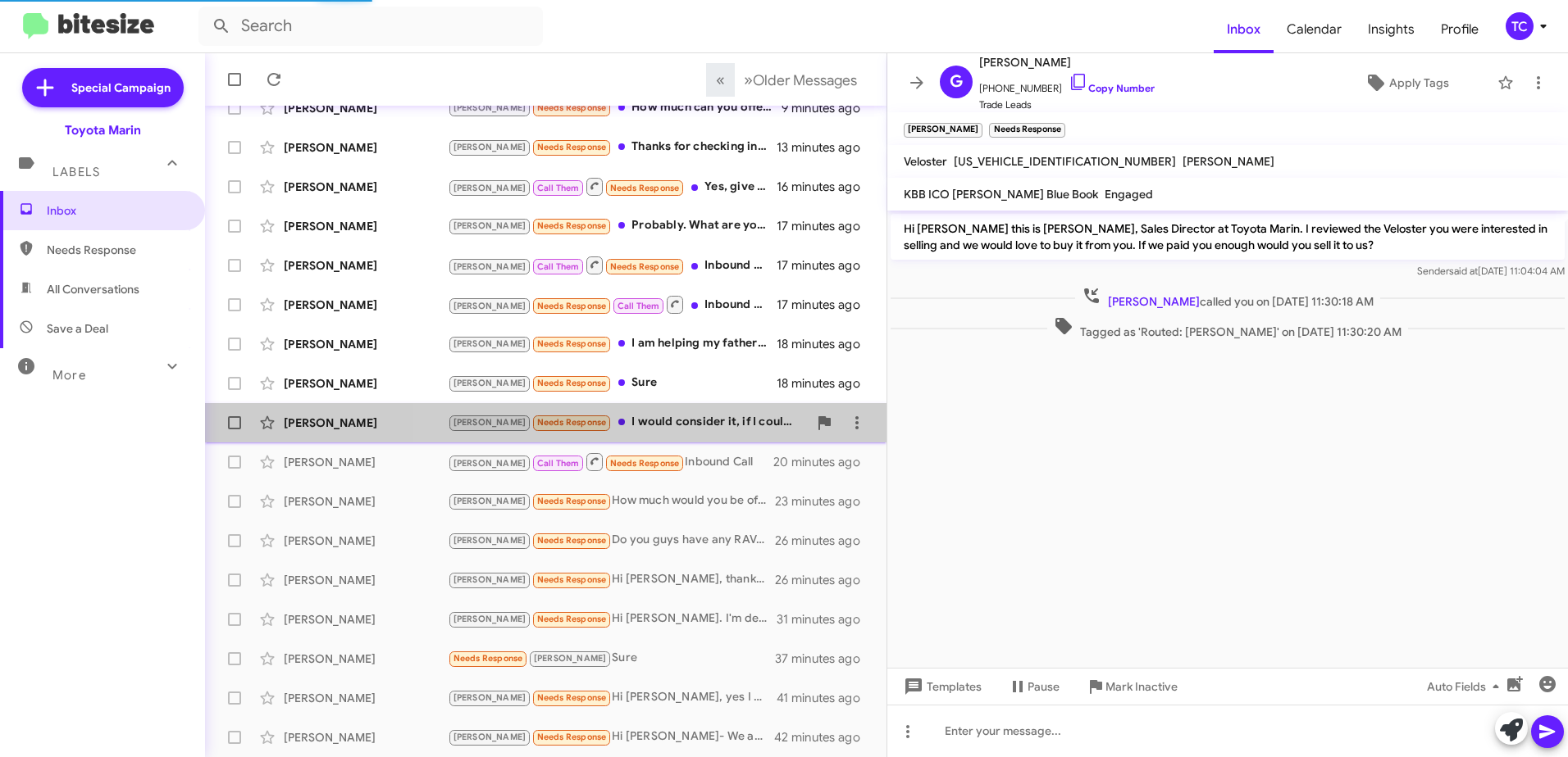
click at [652, 418] on div "[PERSON_NAME] Needs Response I would consider it, if I could put it towards a R…" at bounding box center [627, 422] width 360 height 19
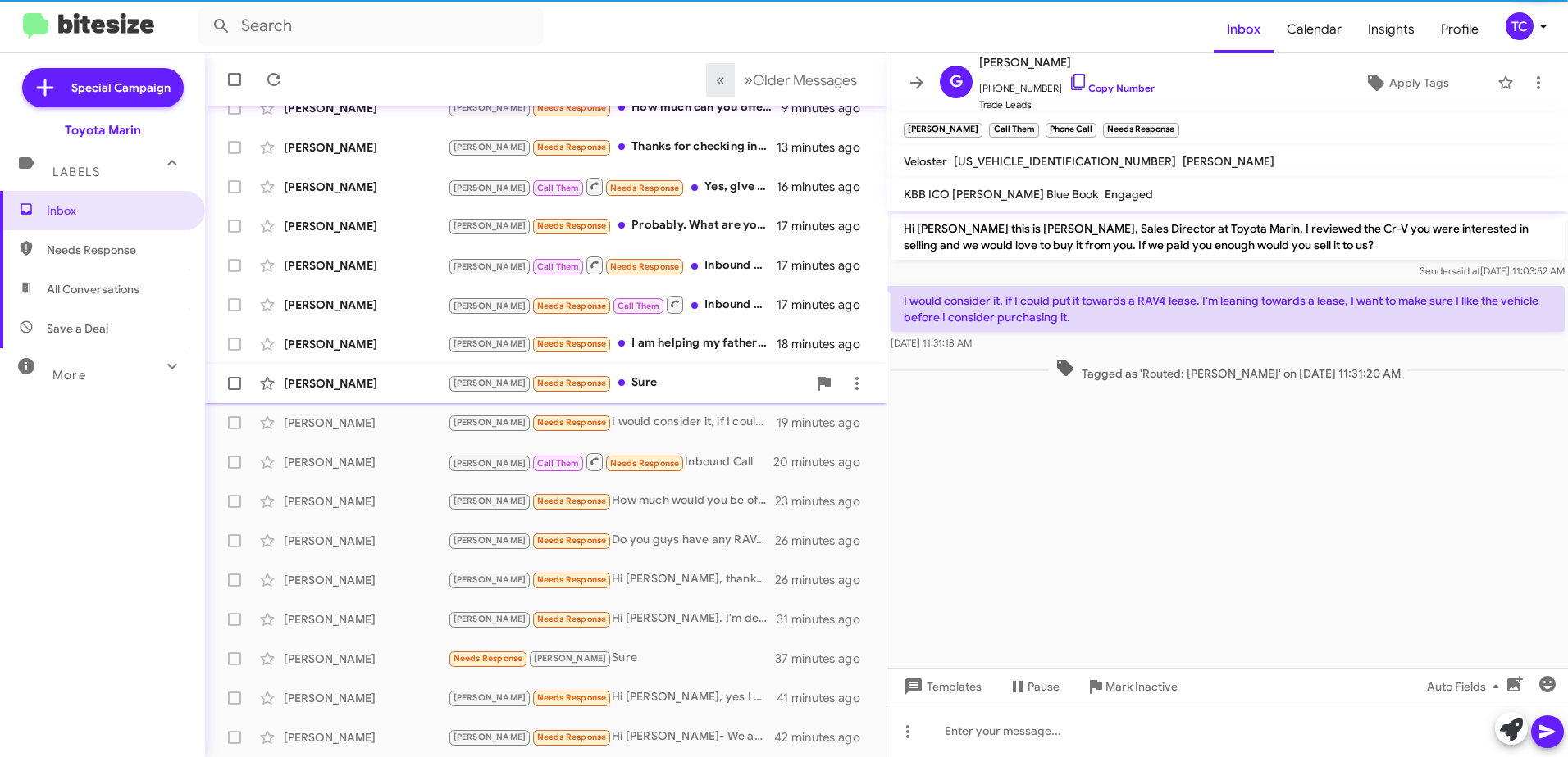
click at [594, 382] on div "[PERSON_NAME] Needs Response Sure" at bounding box center [627, 383] width 360 height 19
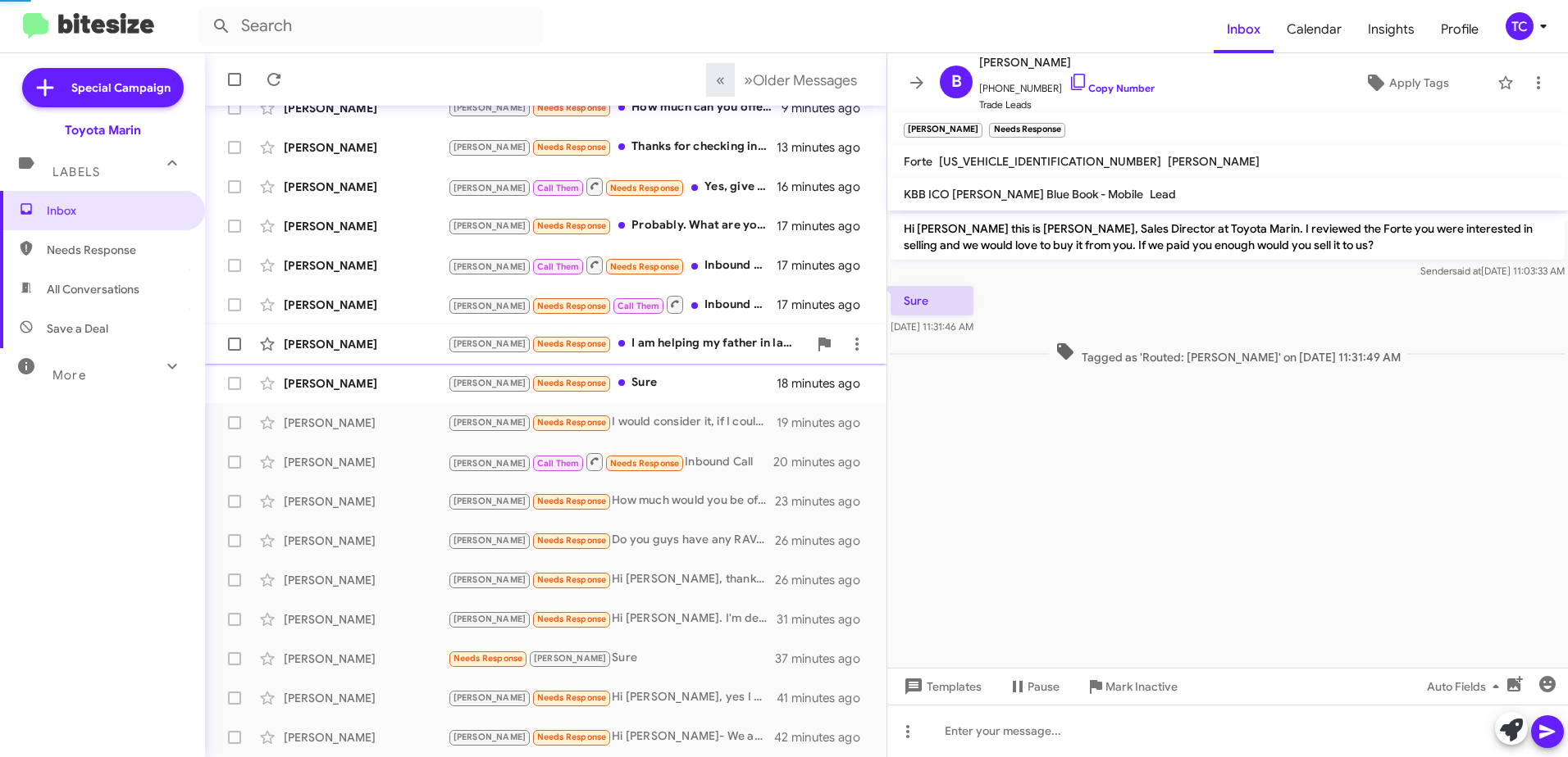
click at [642, 339] on div "[PERSON_NAME] Needs Response I am helping my father in law with this. The curre…" at bounding box center [627, 343] width 360 height 19
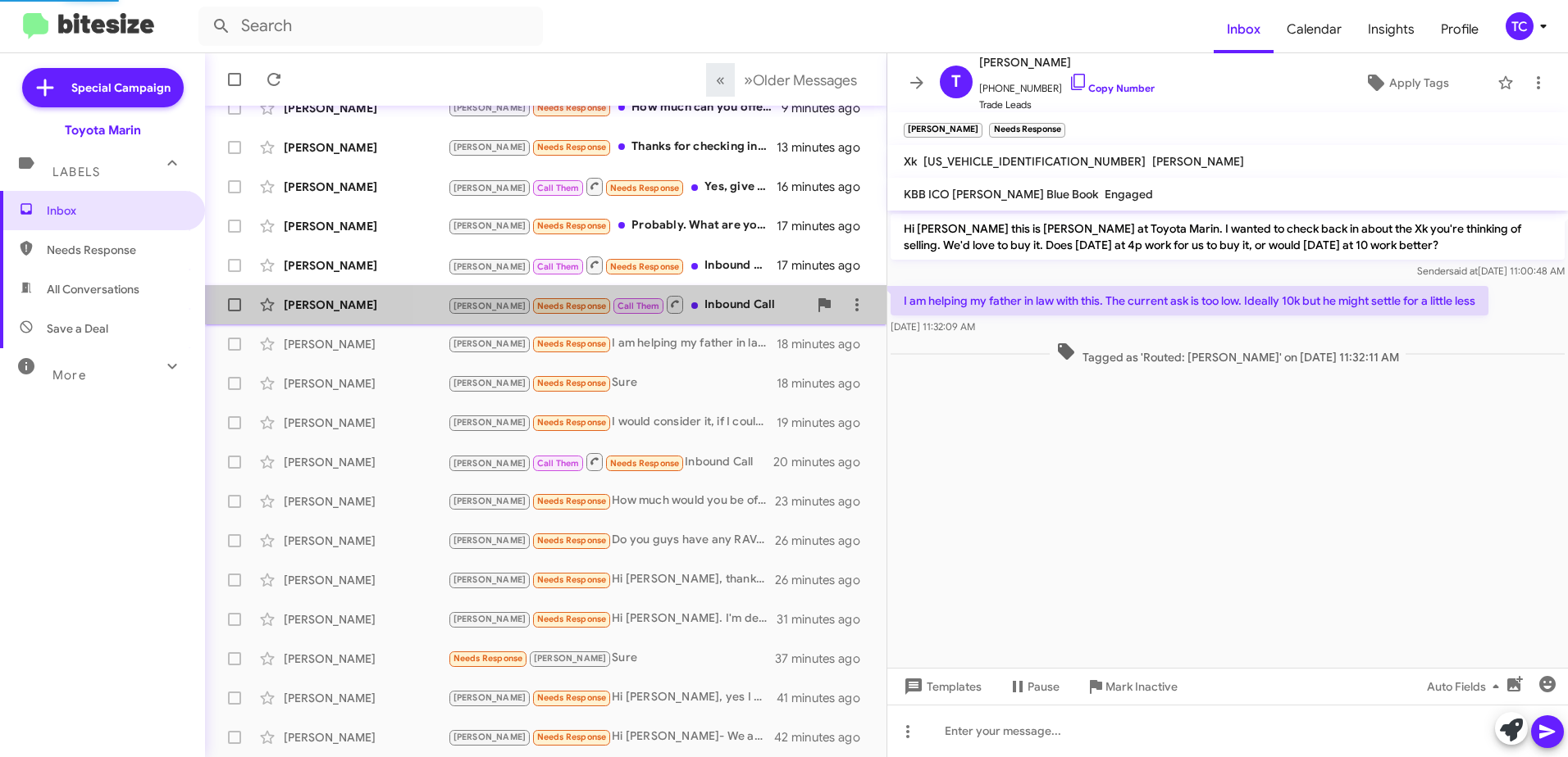
click at [664, 306] on div "[PERSON_NAME] Needs Response Call Them Inbound Call" at bounding box center [627, 304] width 360 height 20
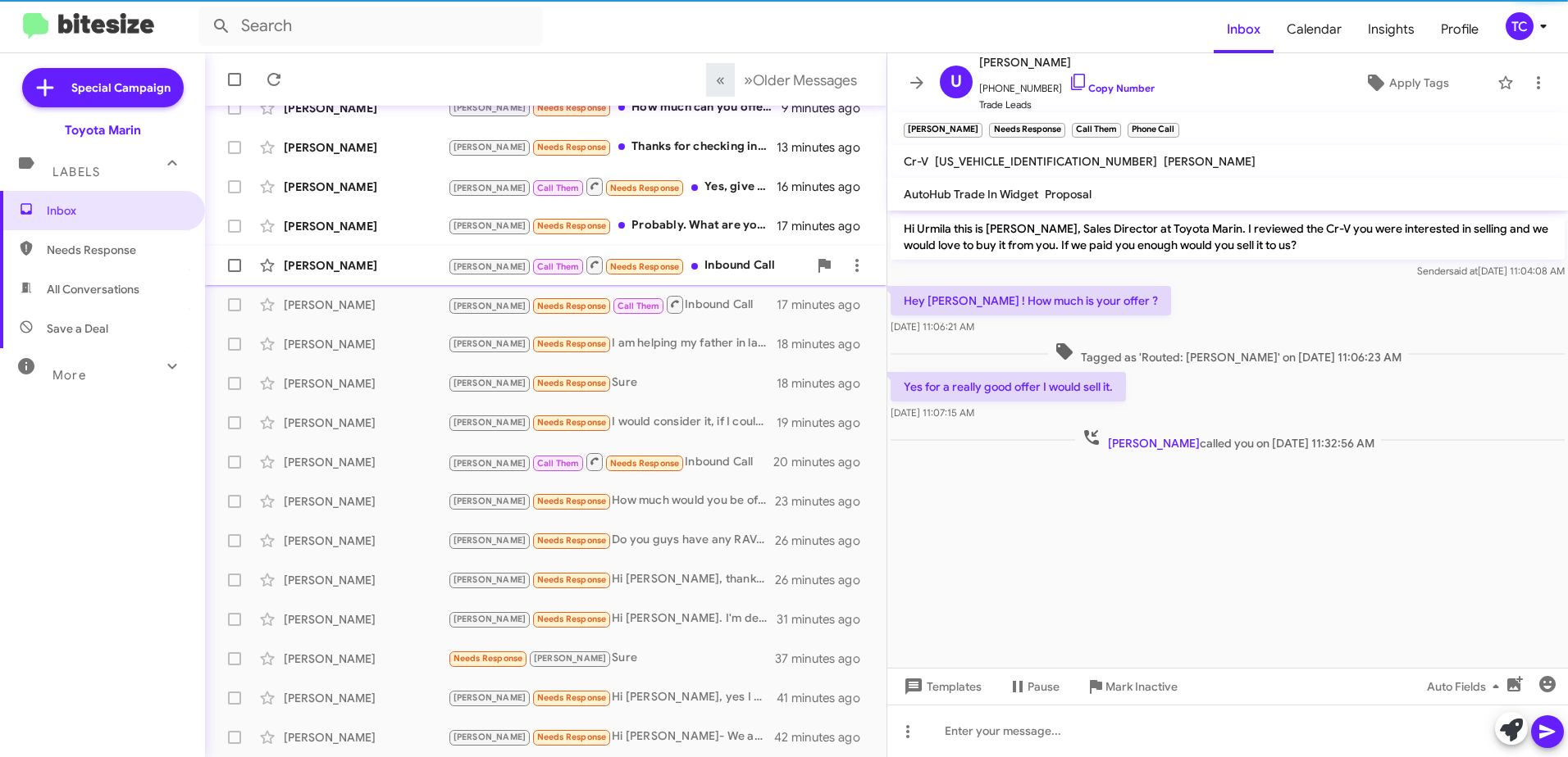
click at [670, 272] on div "[PERSON_NAME] Call Them Needs Response Inbound Call" at bounding box center [627, 265] width 360 height 20
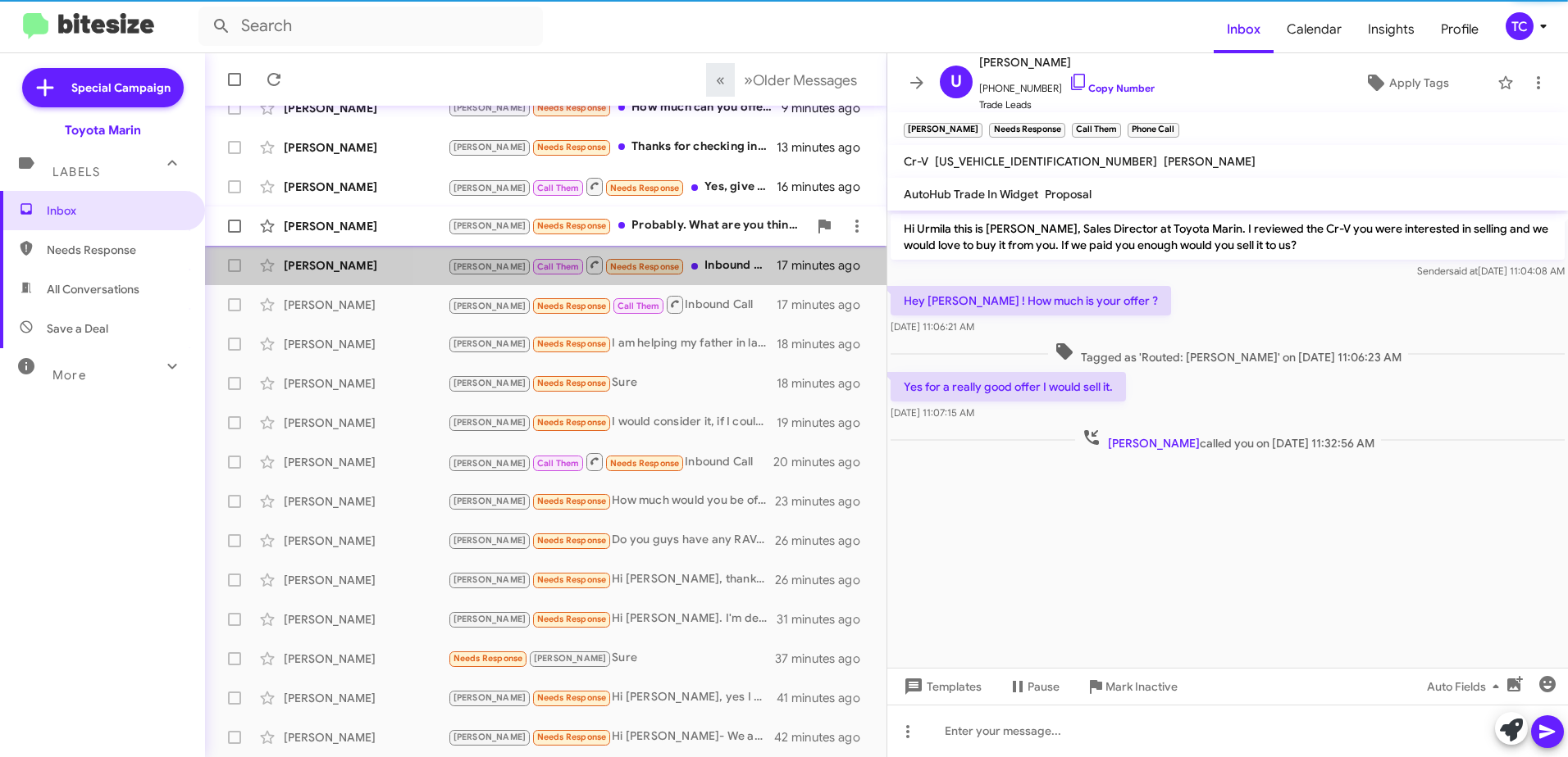
click at [673, 227] on div "[PERSON_NAME] Needs Response Probably. What are you thinking is a realistic off…" at bounding box center [627, 226] width 360 height 19
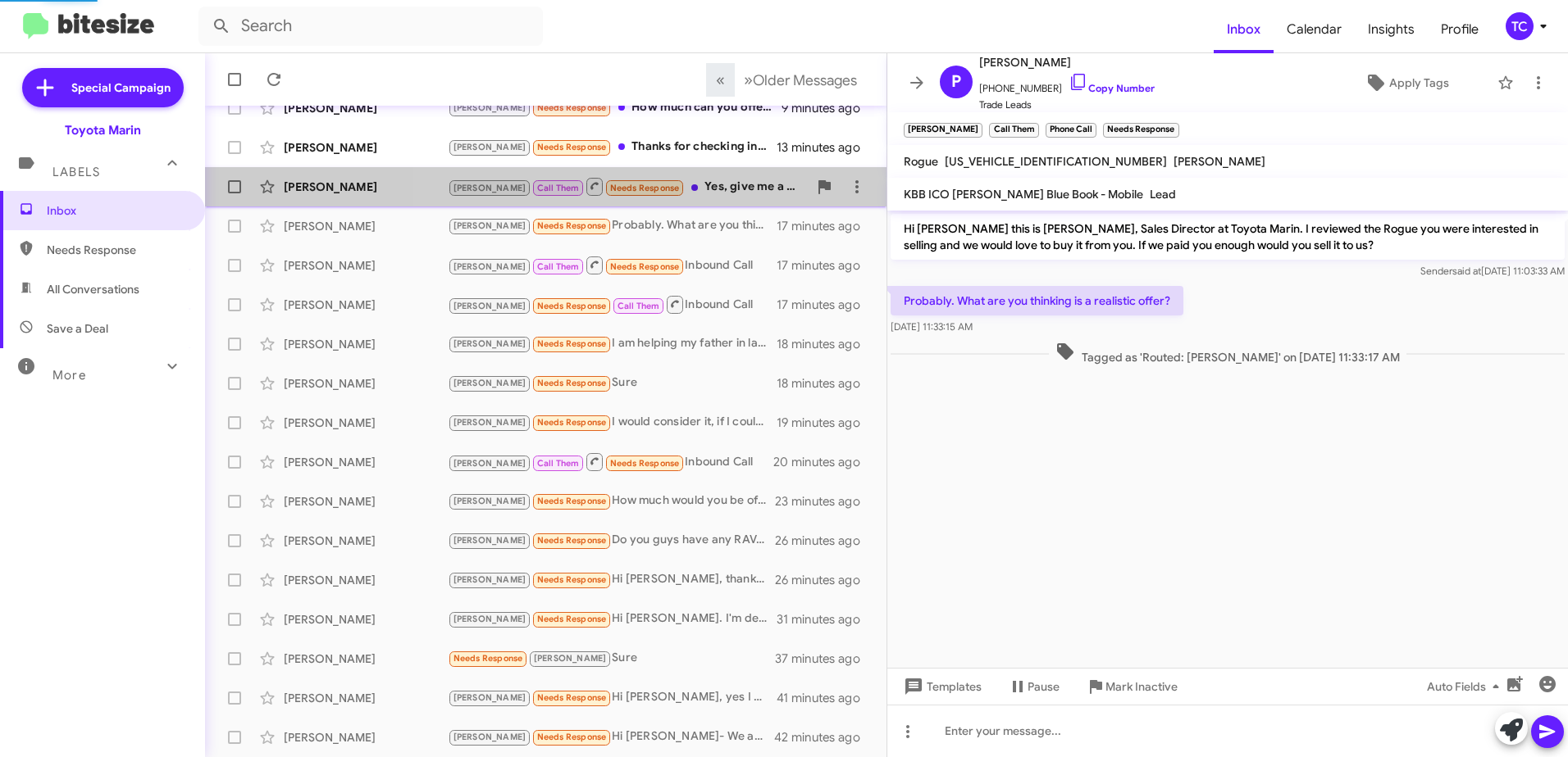
click at [677, 188] on div "[PERSON_NAME] Call Them Needs Response Yes, give me a call" at bounding box center [627, 186] width 360 height 20
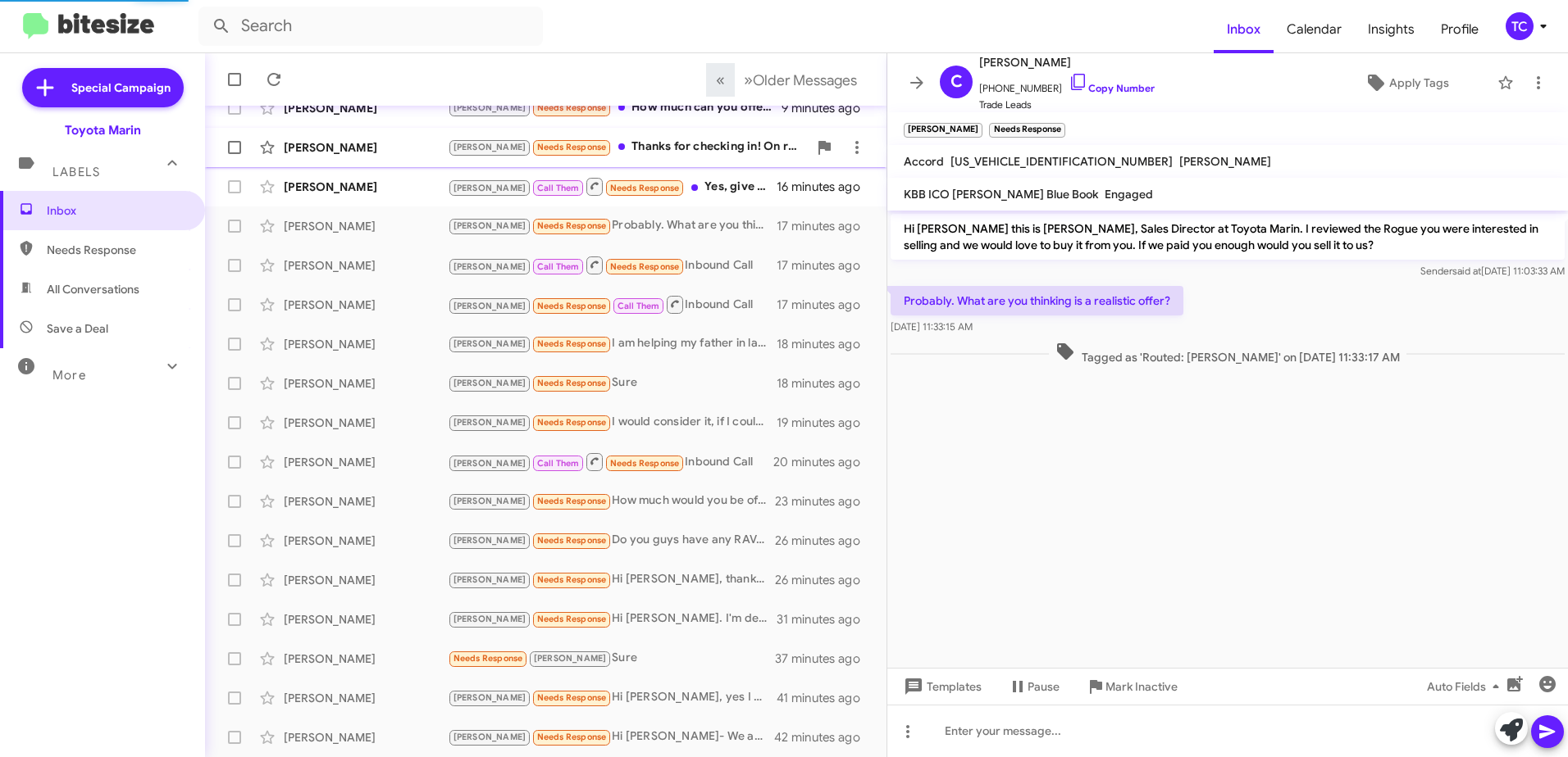
click at [677, 149] on div "[PERSON_NAME] Needs Response Thanks for checking in! On reflection, why wife ha…" at bounding box center [627, 147] width 360 height 19
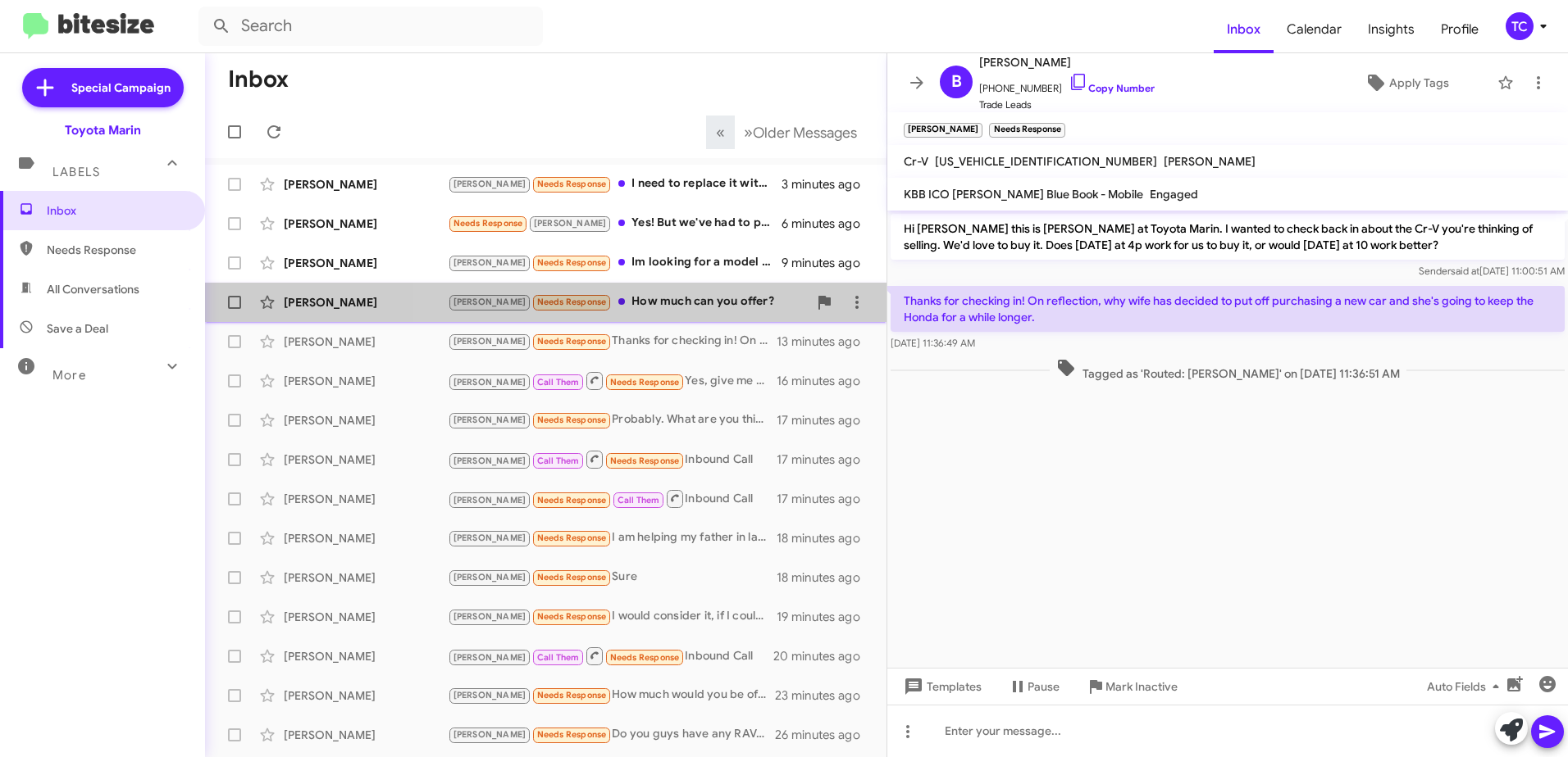
click at [676, 297] on div "[PERSON_NAME] Needs Response How much can you offer?" at bounding box center [627, 302] width 360 height 19
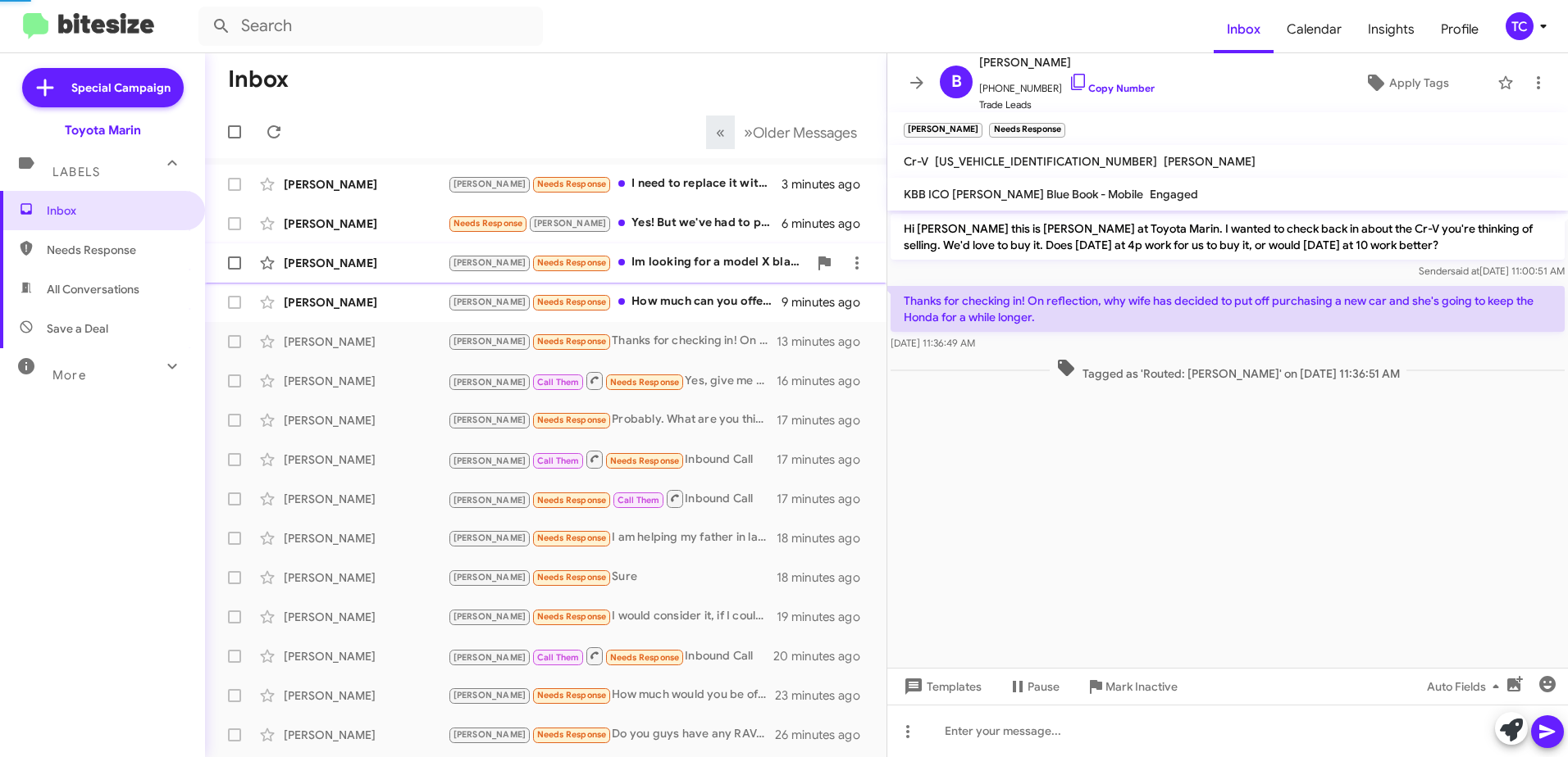
click at [672, 260] on div "[PERSON_NAME] Needs Response Im looking for a model X black under 25k" at bounding box center [627, 262] width 360 height 19
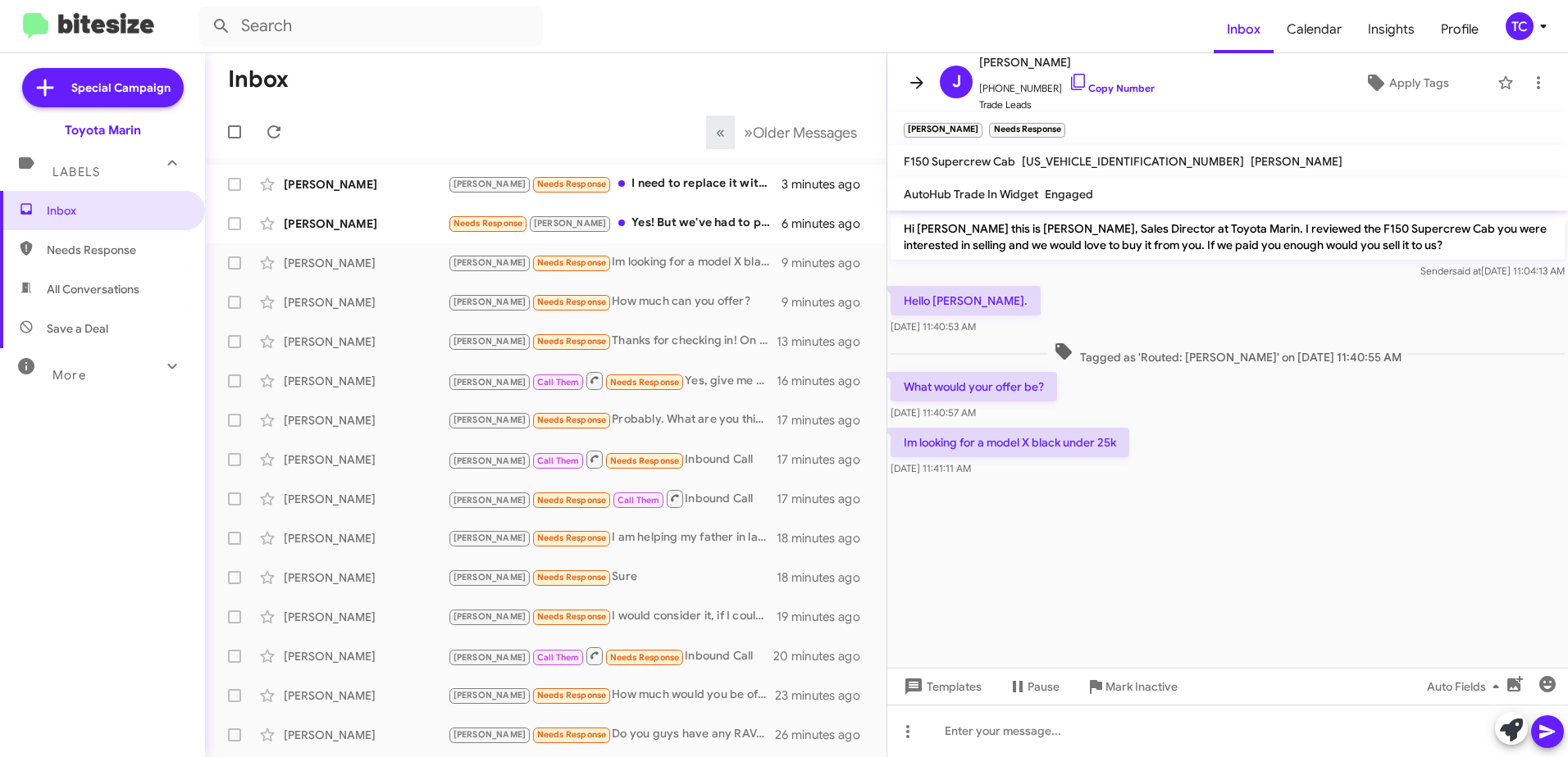
click at [908, 88] on icon at bounding box center [916, 82] width 20 height 20
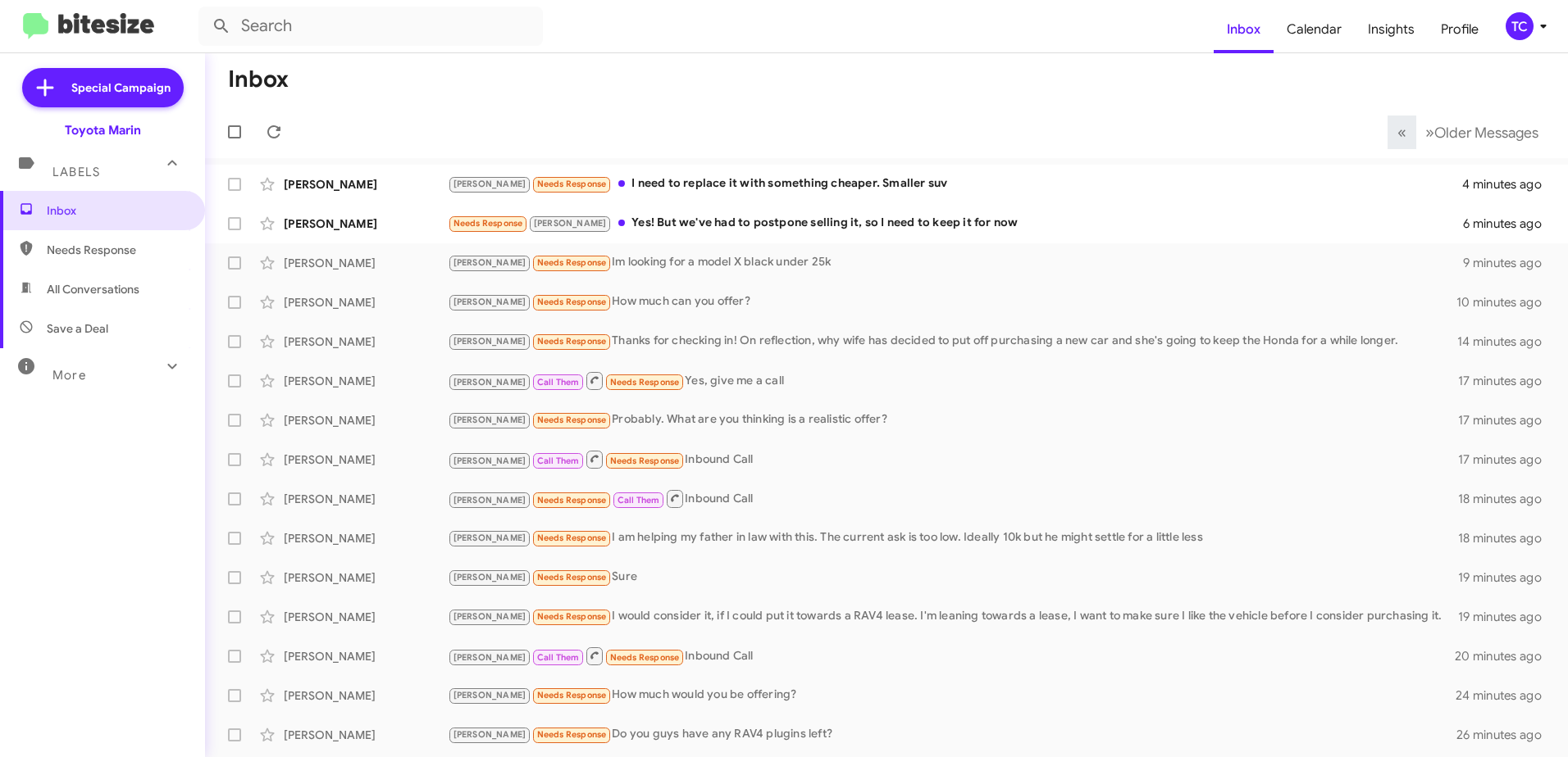
click at [1523, 25] on div "TC" at bounding box center [1520, 26] width 28 height 28
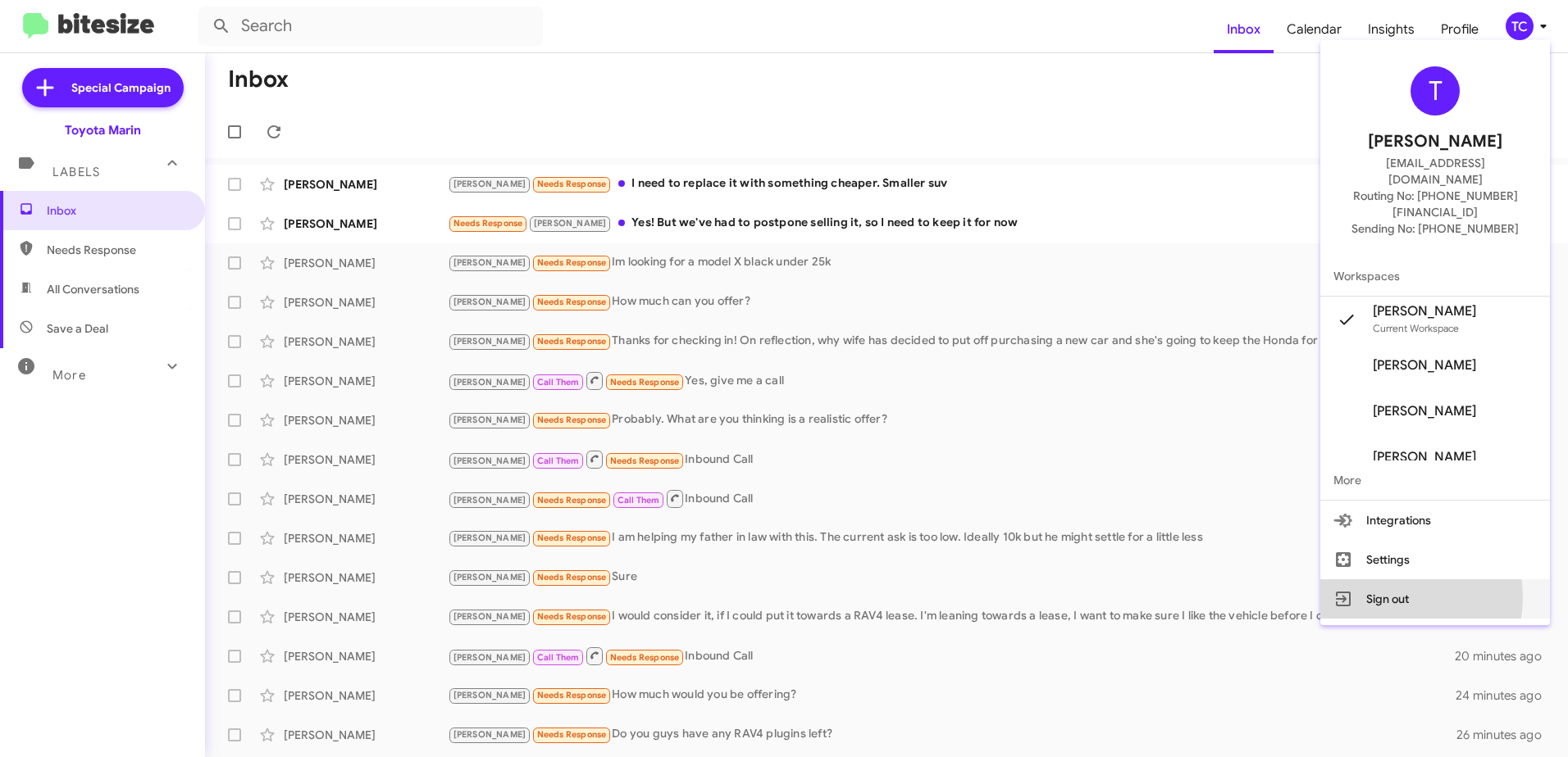
click at [1409, 579] on button "Sign out" at bounding box center [1434, 599] width 230 height 39
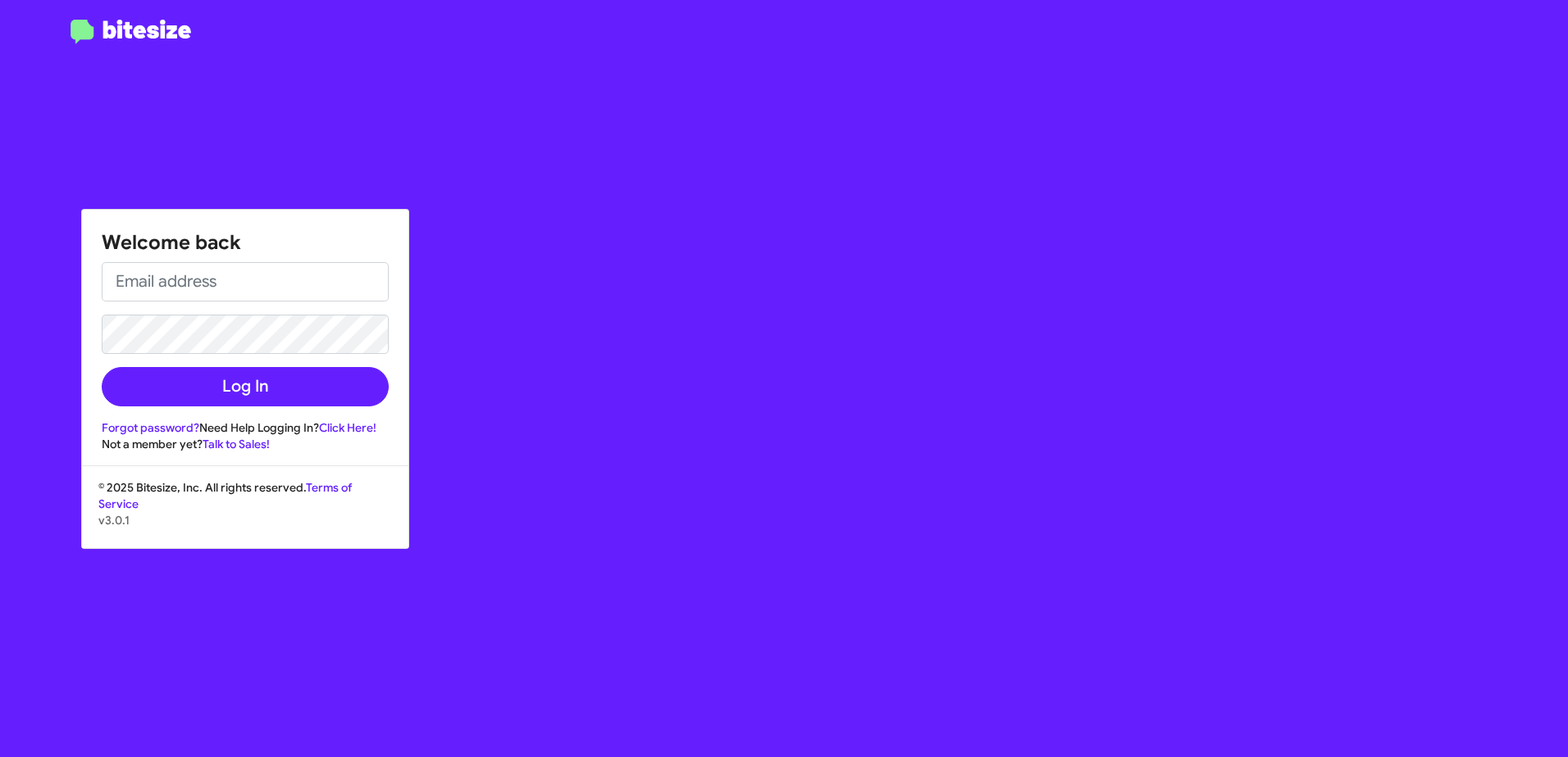
type input "[EMAIL_ADDRESS][DOMAIN_NAME]"
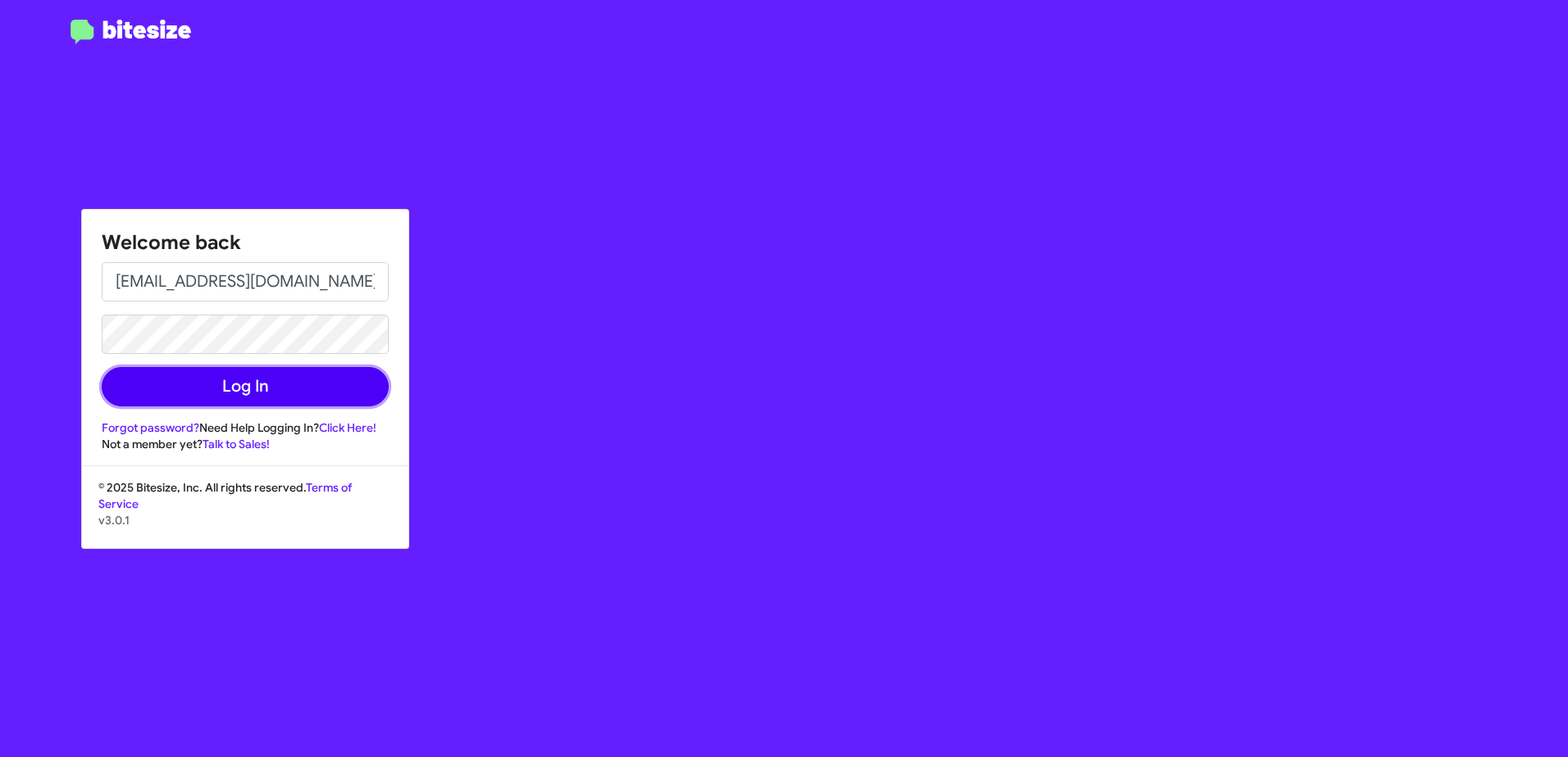
click at [251, 385] on button "Log In" at bounding box center [245, 387] width 287 height 39
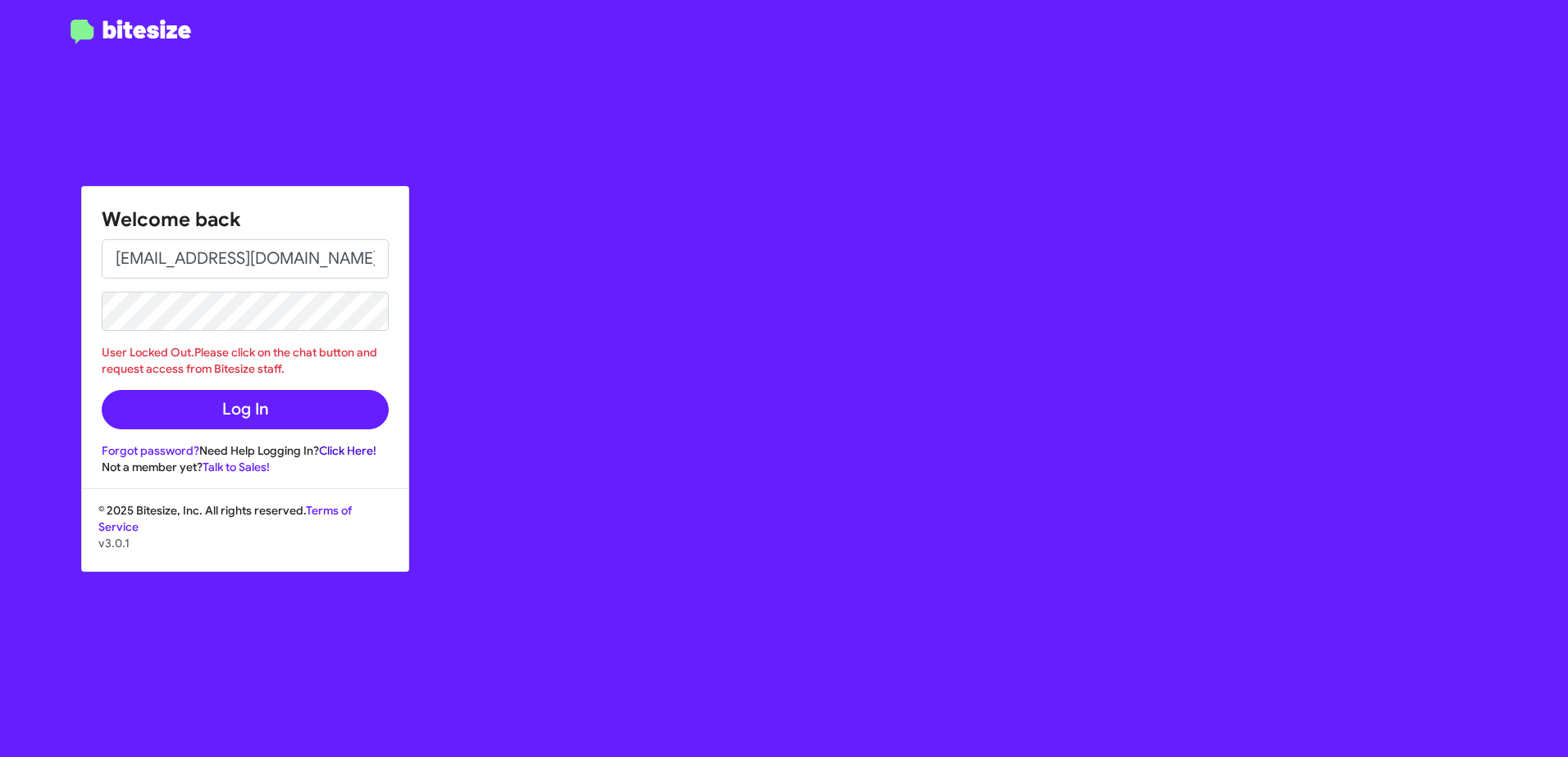
click at [348, 450] on link "Click Here!" at bounding box center [348, 451] width 58 height 15
